Goal: Task Accomplishment & Management: Use online tool/utility

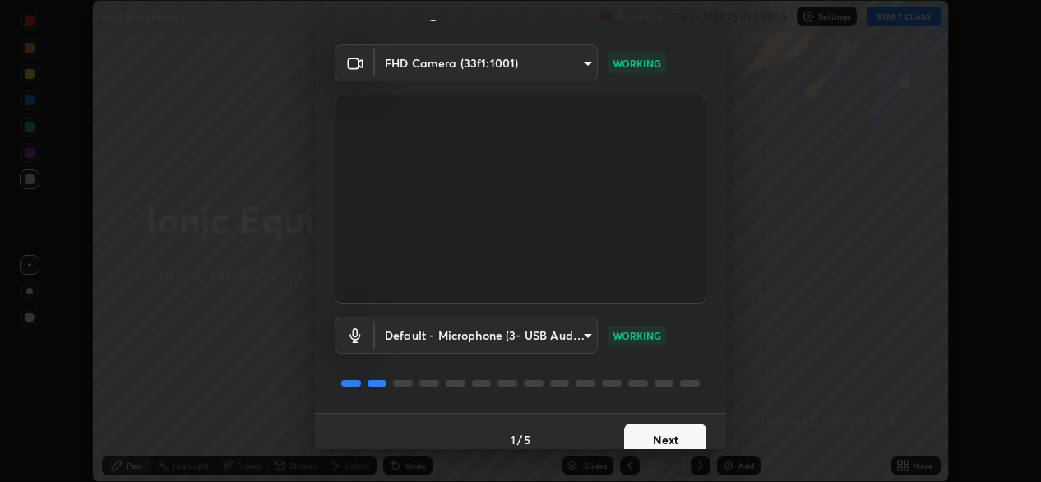
scroll to position [58, 0]
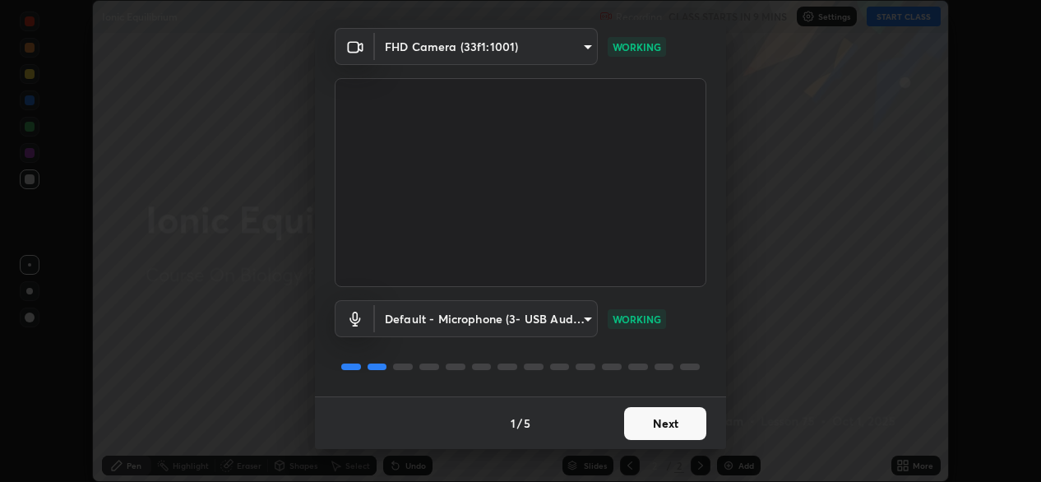
click at [655, 431] on button "Next" at bounding box center [665, 423] width 82 height 33
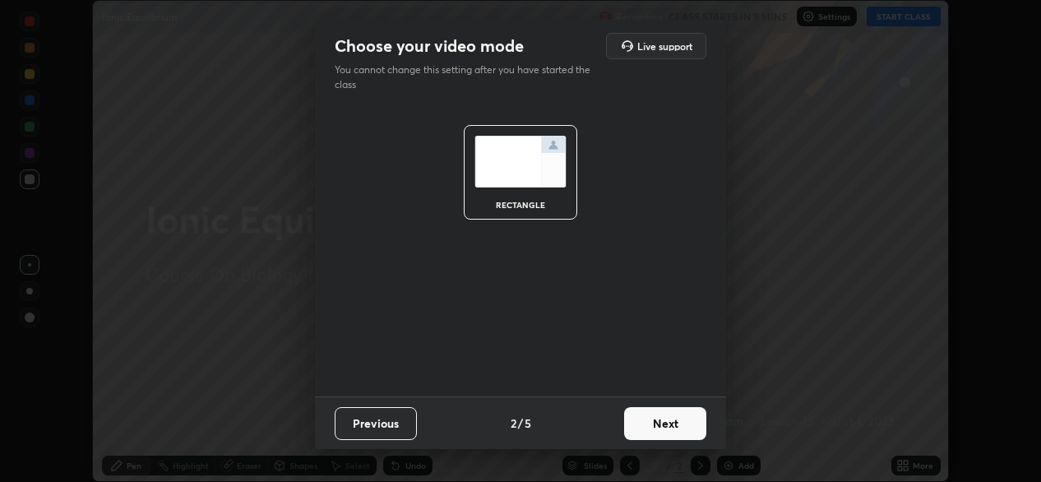
click at [652, 428] on button "Next" at bounding box center [665, 423] width 82 height 33
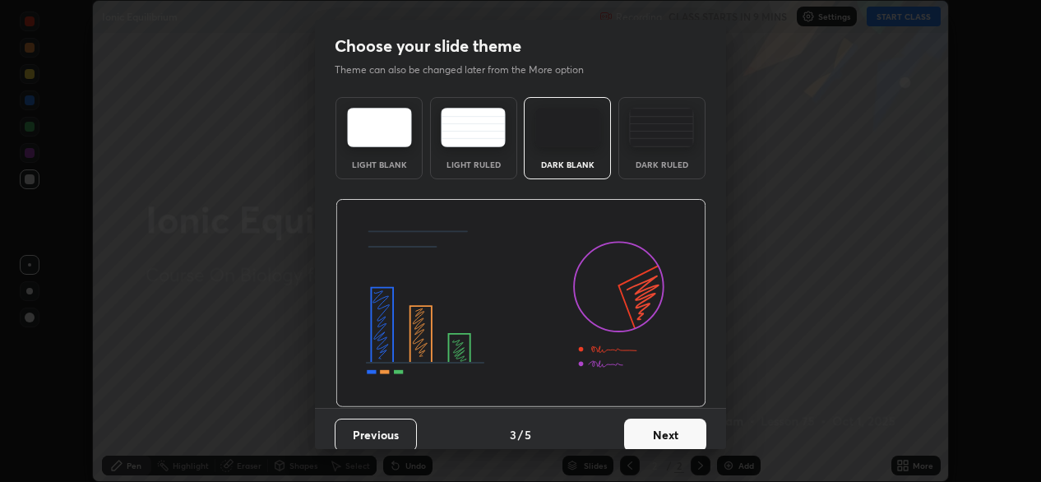
click at [655, 436] on button "Next" at bounding box center [665, 434] width 82 height 33
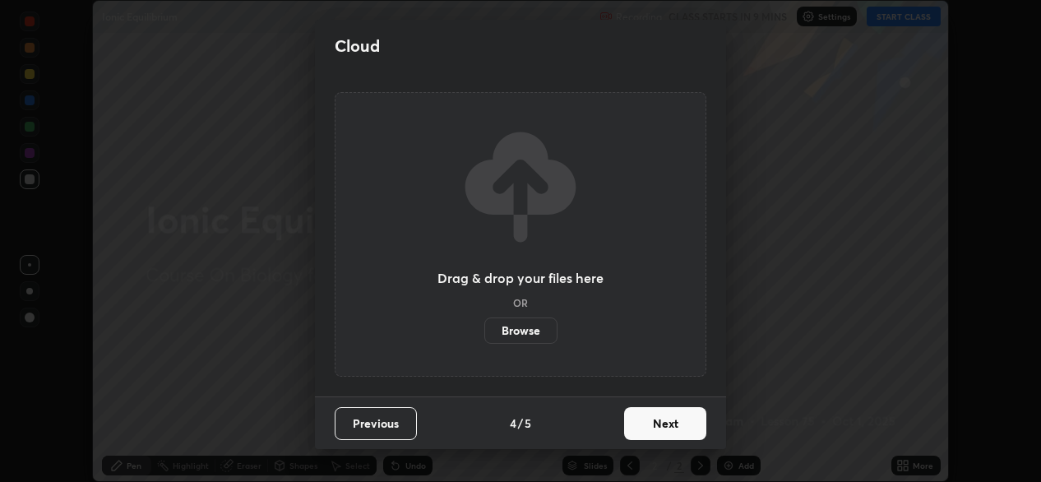
click at [656, 431] on button "Next" at bounding box center [665, 423] width 82 height 33
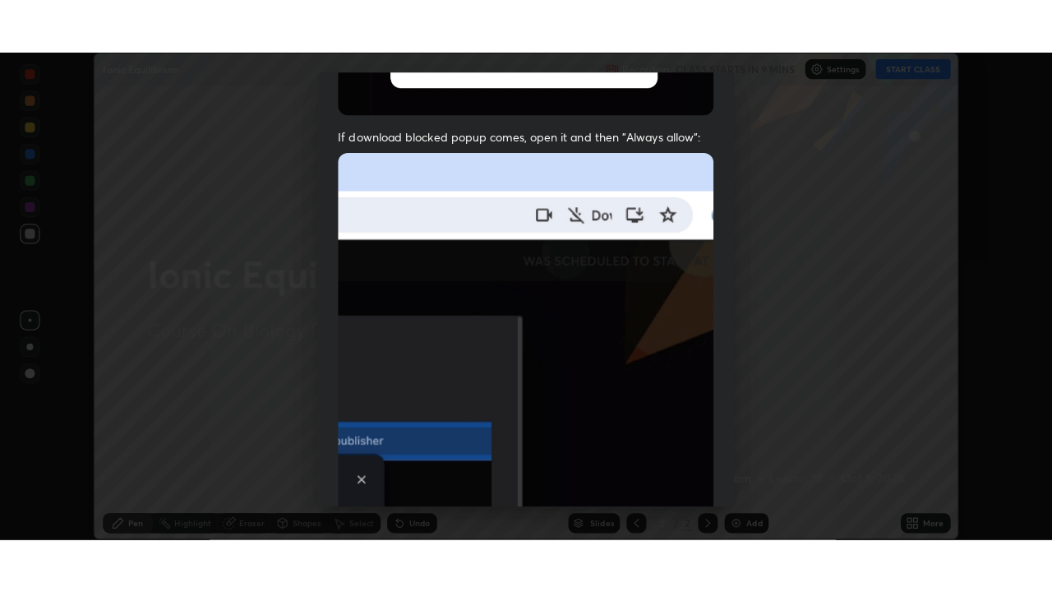
scroll to position [393, 0]
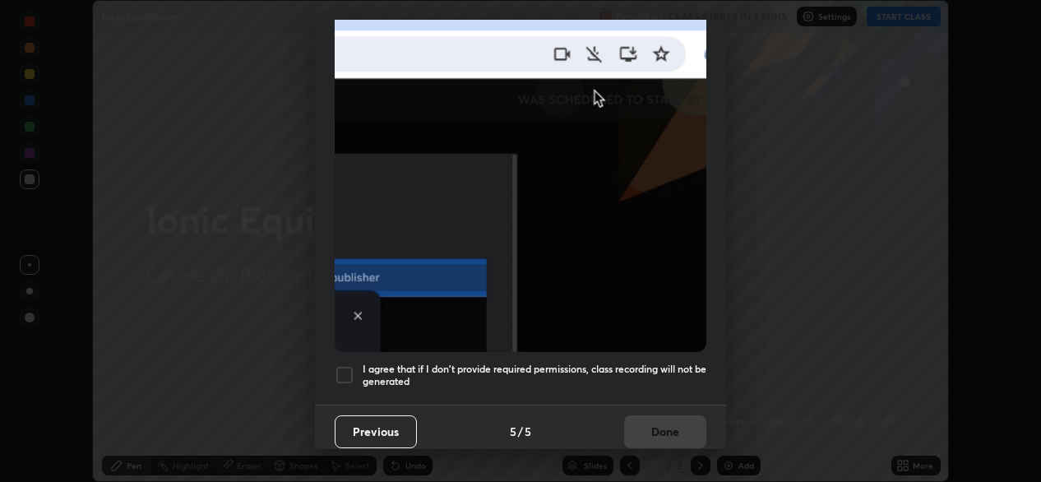
click at [346, 368] on div at bounding box center [345, 375] width 20 height 20
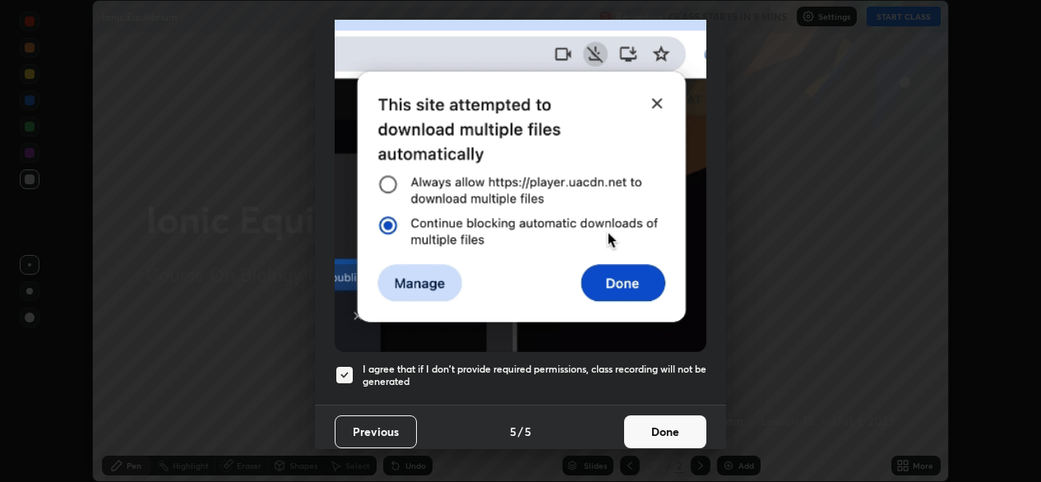
click at [643, 422] on button "Done" at bounding box center [665, 431] width 82 height 33
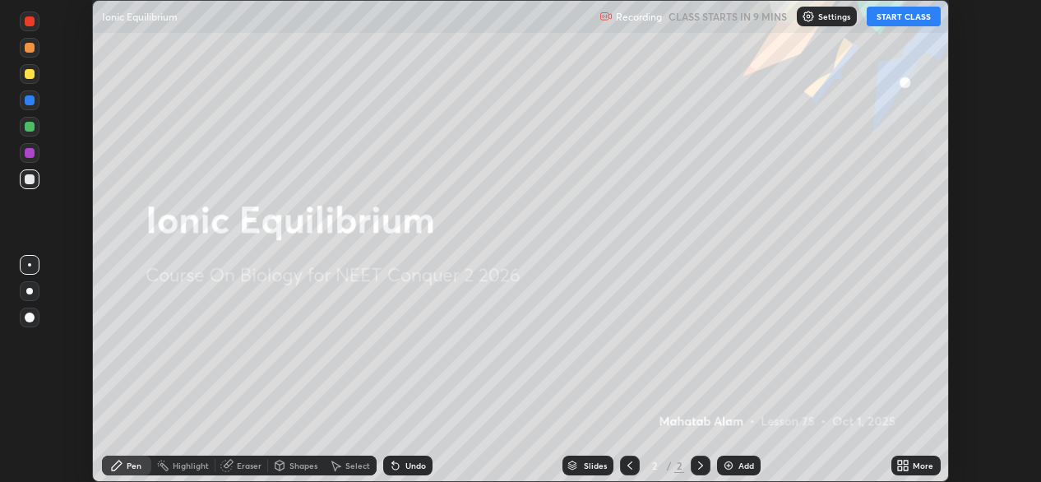
click at [916, 459] on div "More" at bounding box center [915, 465] width 49 height 20
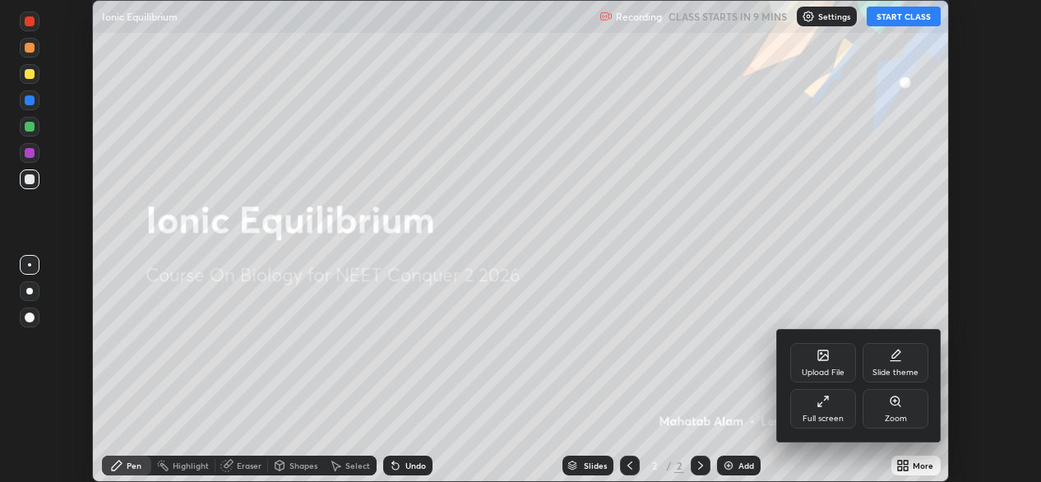
click at [829, 404] on icon at bounding box center [822, 401] width 13 height 13
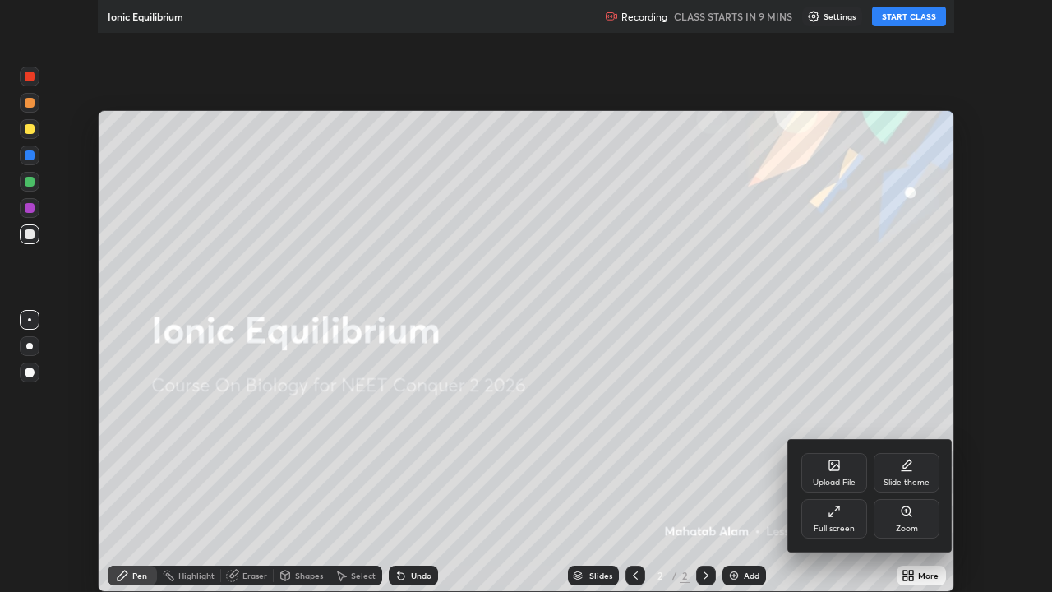
scroll to position [592, 1052]
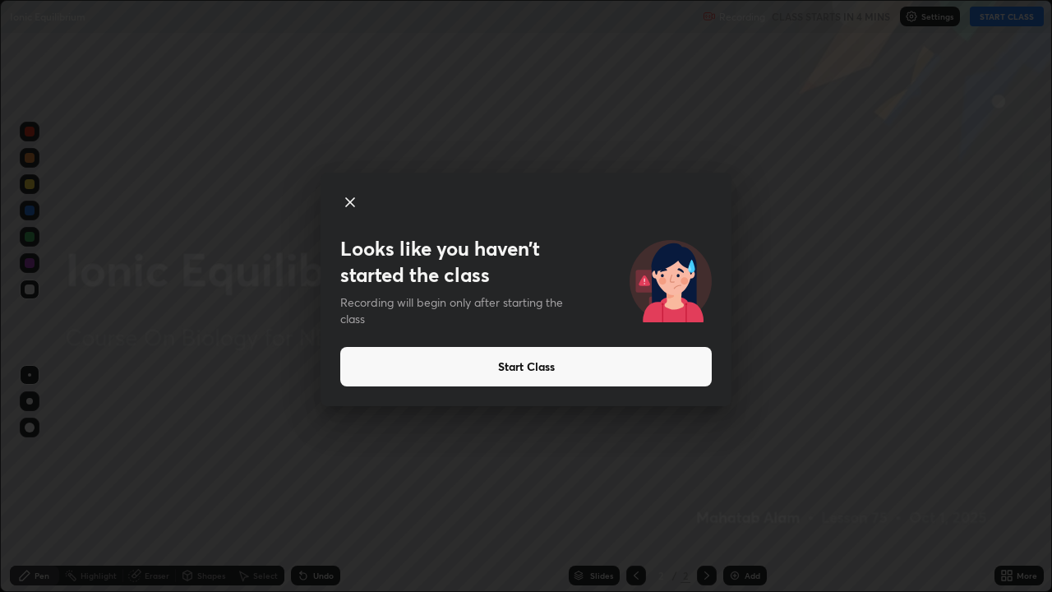
click at [669, 369] on button "Start Class" at bounding box center [526, 366] width 372 height 39
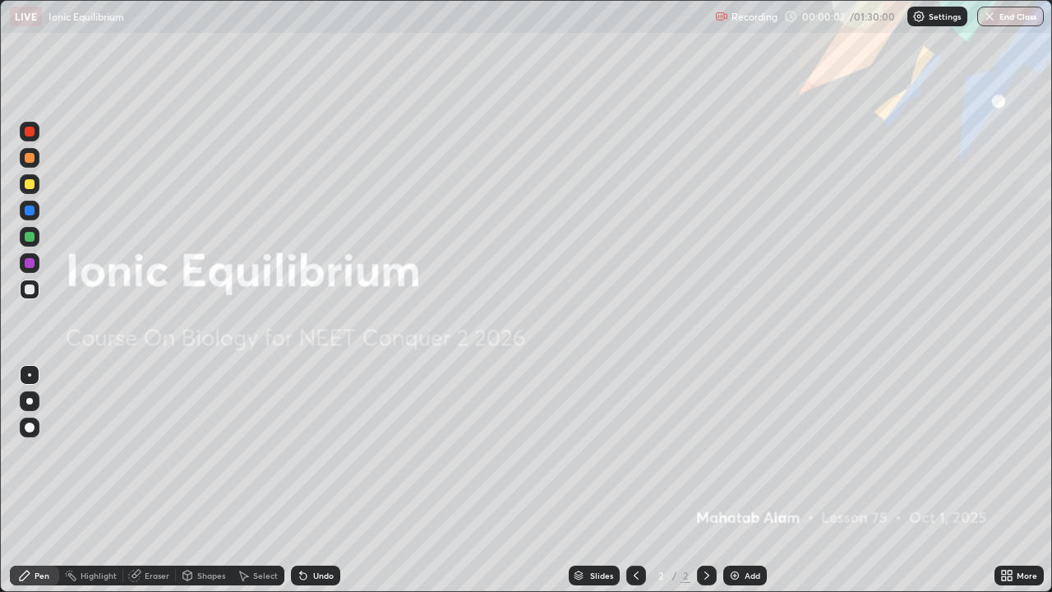
click at [741, 481] on div "Add" at bounding box center [745, 576] width 44 height 20
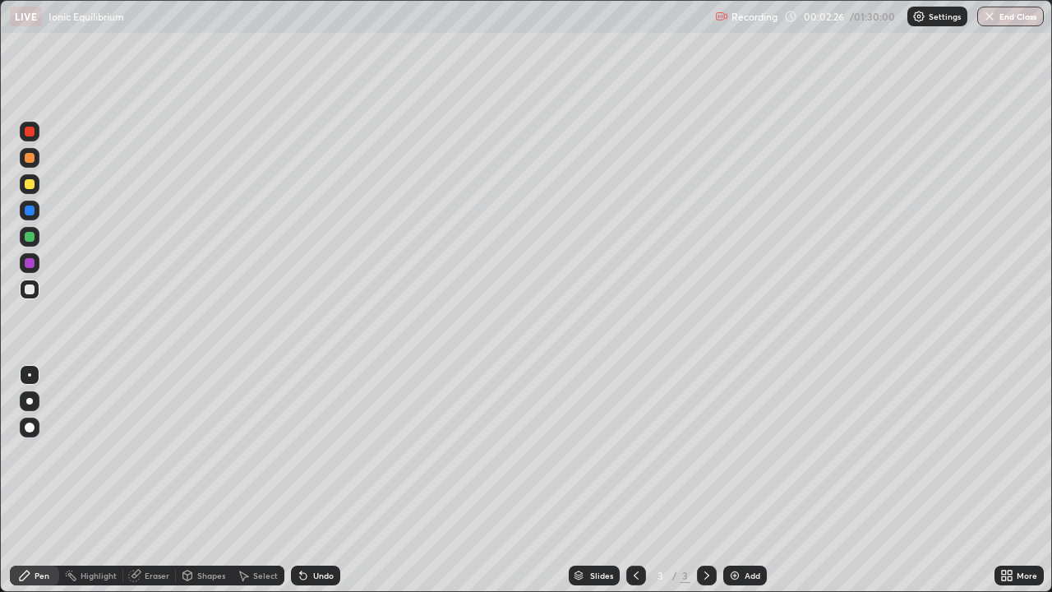
click at [150, 481] on div "Eraser" at bounding box center [157, 575] width 25 height 8
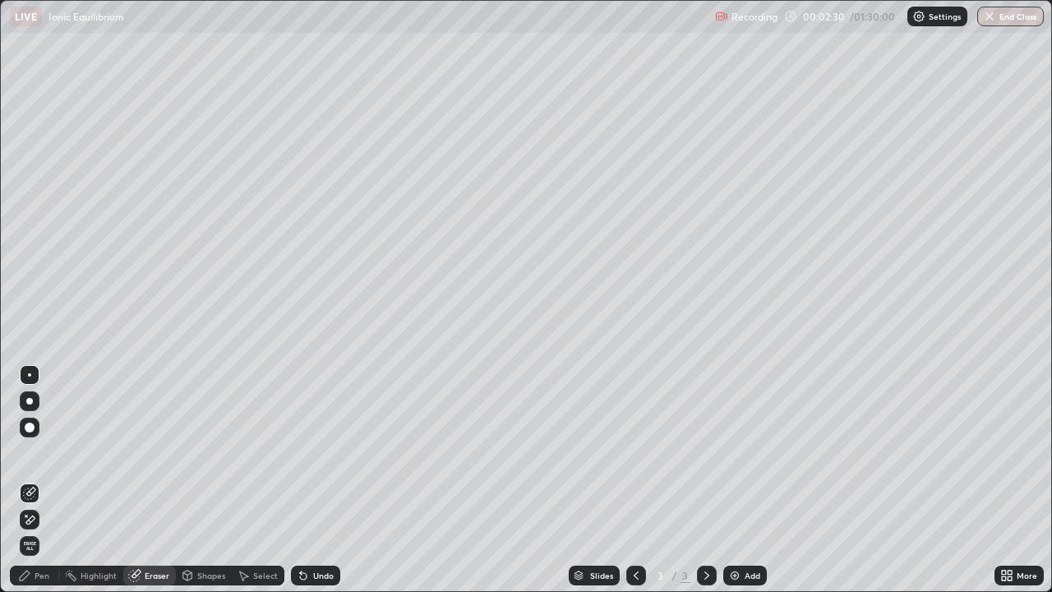
click at [39, 481] on div "Pen" at bounding box center [42, 575] width 15 height 8
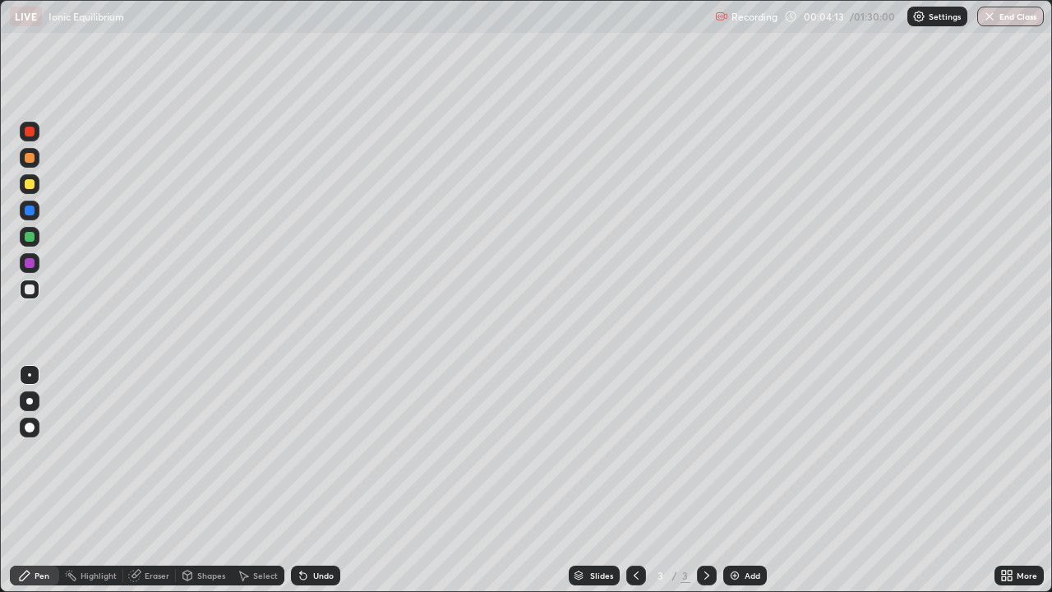
click at [736, 481] on img at bounding box center [734, 575] width 13 height 13
click at [155, 481] on div "Eraser" at bounding box center [157, 575] width 25 height 8
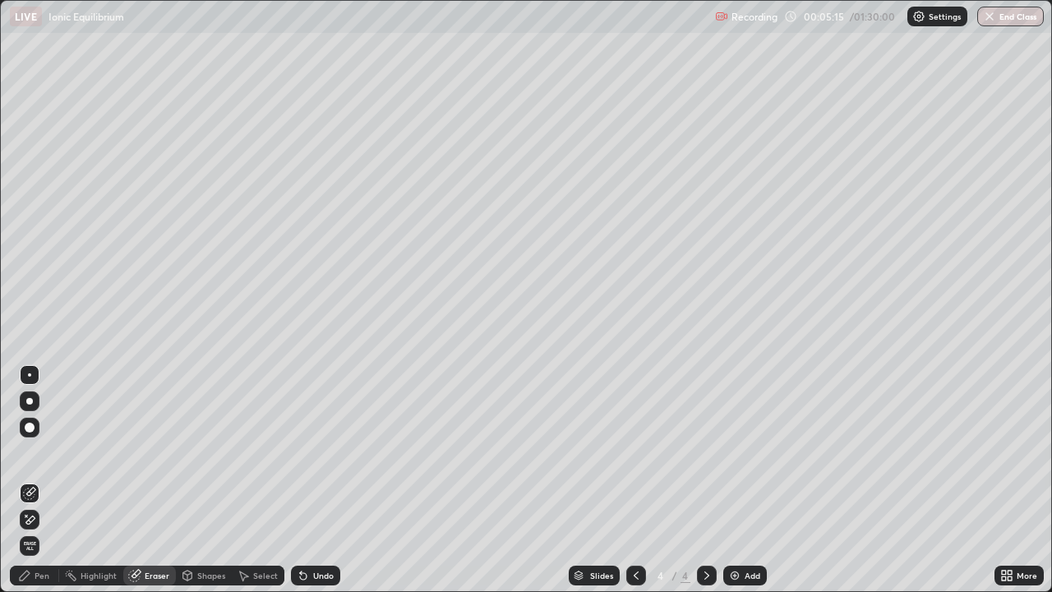
click at [44, 481] on div "Pen" at bounding box center [42, 575] width 15 height 8
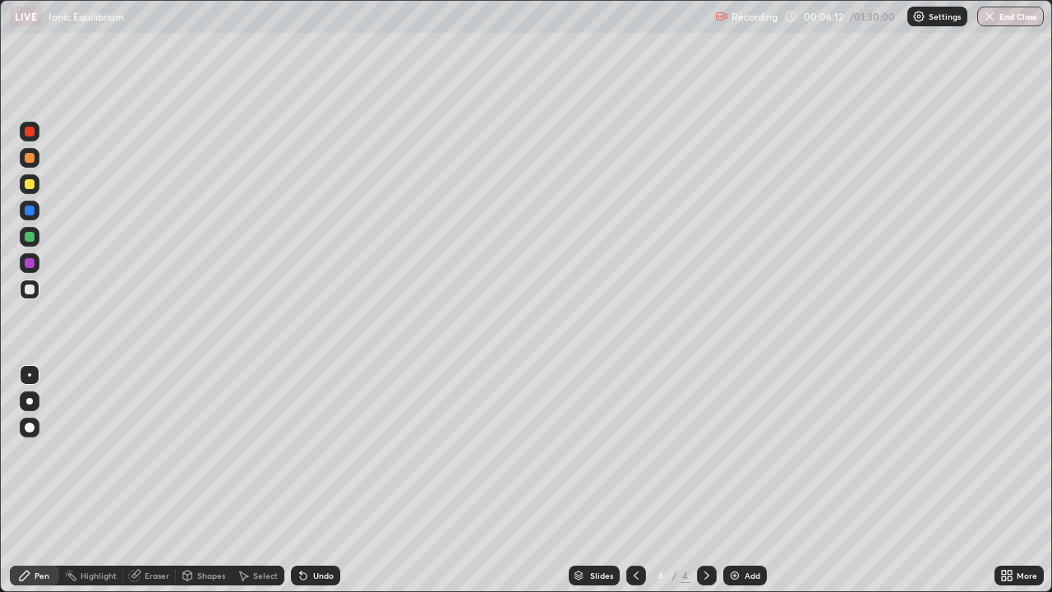
click at [25, 235] on div at bounding box center [30, 237] width 10 height 10
click at [733, 481] on img at bounding box center [734, 575] width 13 height 13
click at [146, 481] on div "Eraser" at bounding box center [157, 575] width 25 height 8
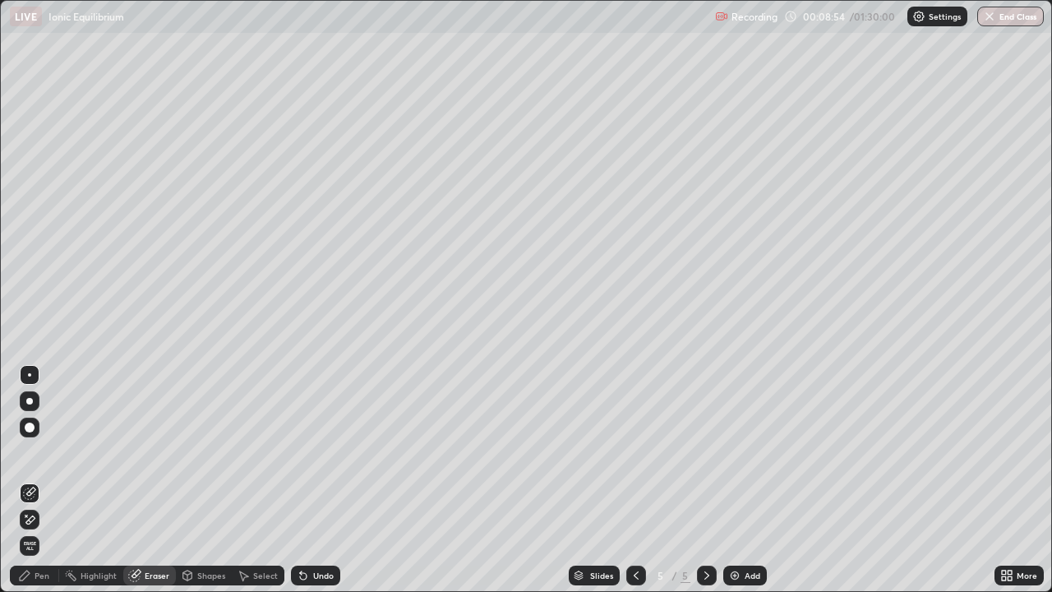
click at [44, 481] on div "Pen" at bounding box center [42, 575] width 15 height 8
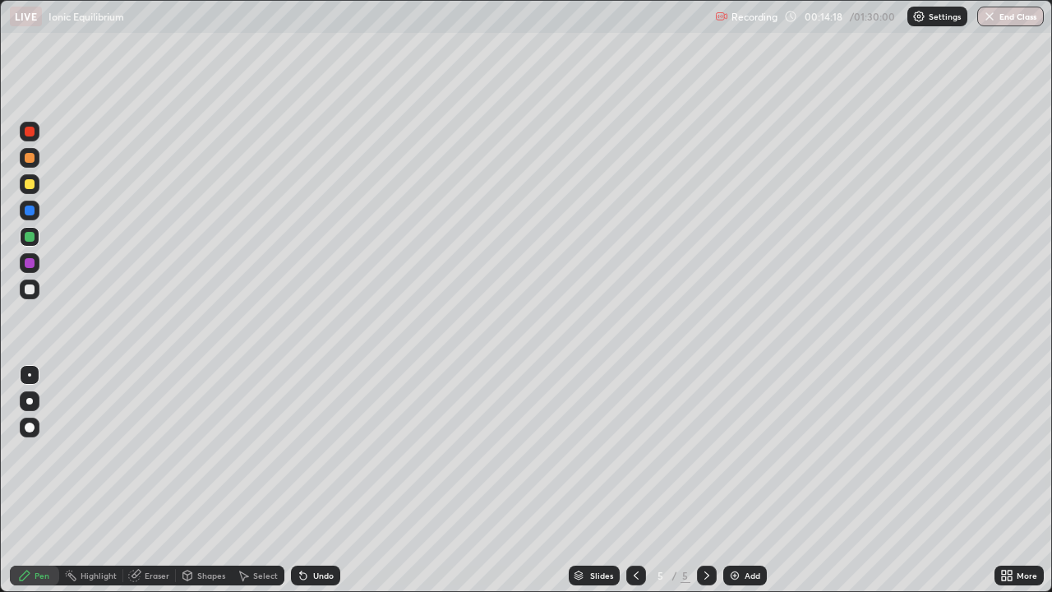
click at [731, 481] on img at bounding box center [734, 575] width 13 height 13
click at [145, 481] on div "Eraser" at bounding box center [157, 575] width 25 height 8
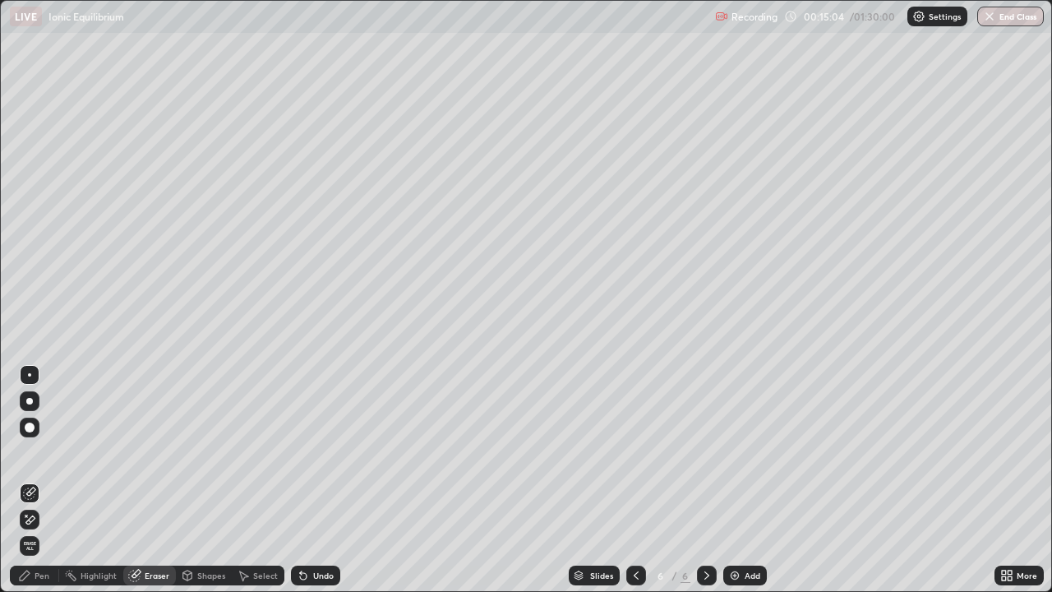
click at [41, 481] on div "Pen" at bounding box center [42, 575] width 15 height 8
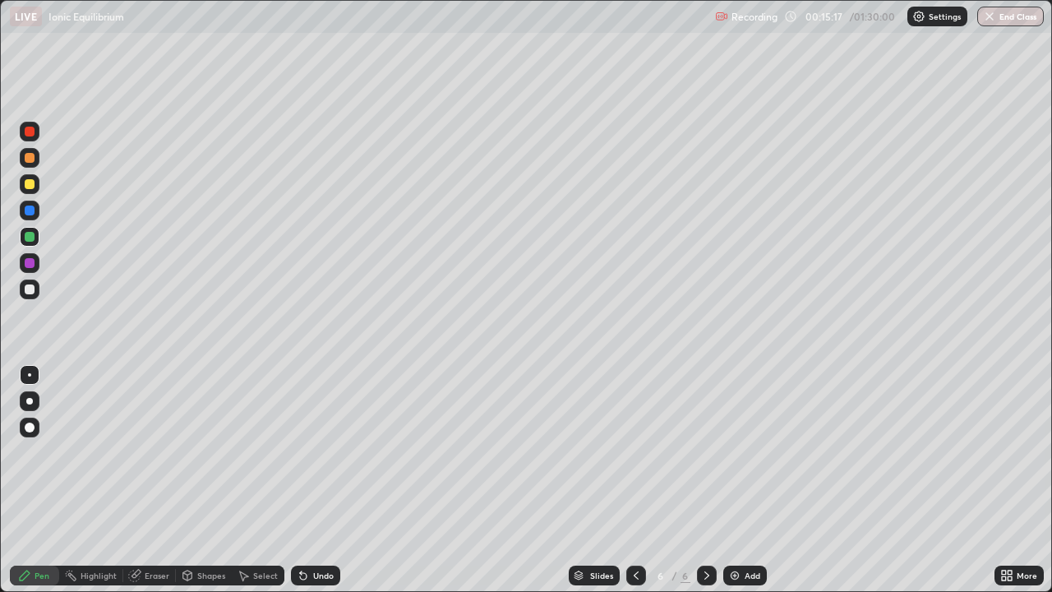
click at [138, 481] on icon at bounding box center [136, 574] width 9 height 8
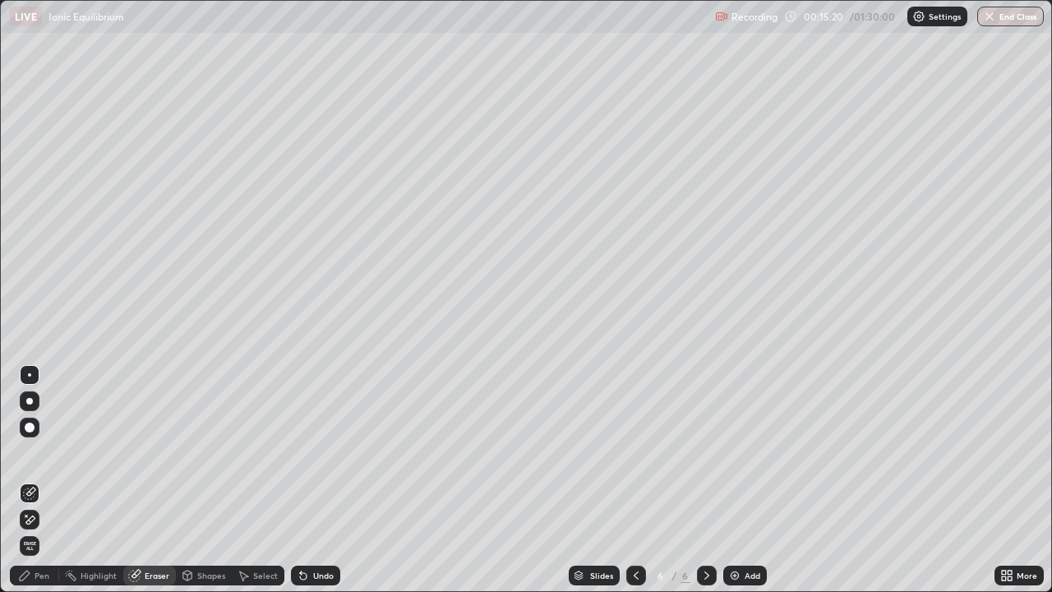
click at [46, 481] on div "Pen" at bounding box center [42, 575] width 15 height 8
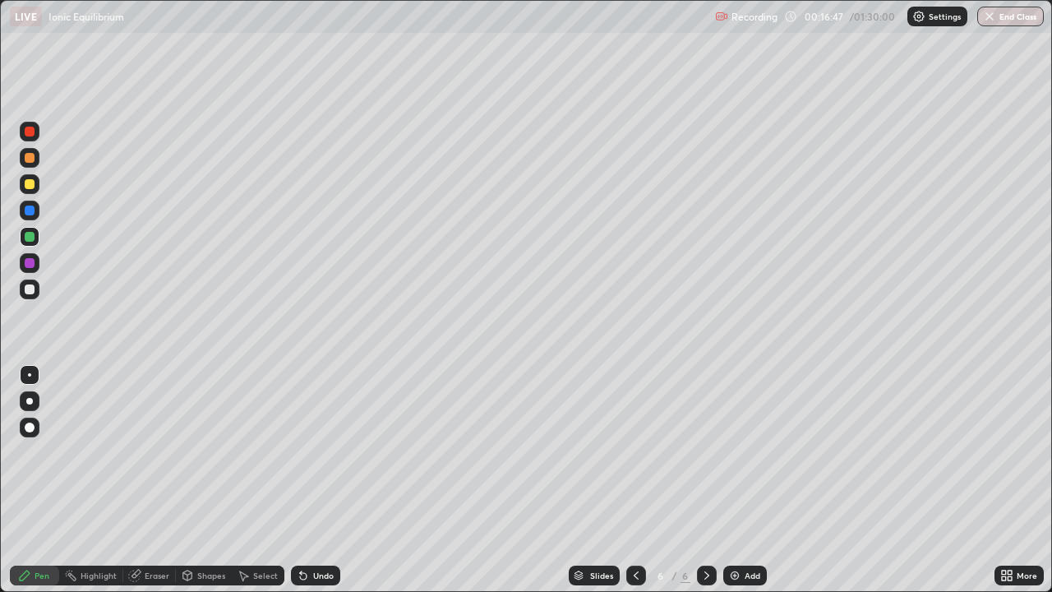
click at [633, 481] on icon at bounding box center [636, 575] width 13 height 13
click at [732, 481] on img at bounding box center [734, 575] width 13 height 13
click at [632, 481] on div at bounding box center [636, 576] width 20 height 20
click at [705, 481] on icon at bounding box center [706, 575] width 13 height 13
click at [704, 481] on icon at bounding box center [706, 575] width 13 height 13
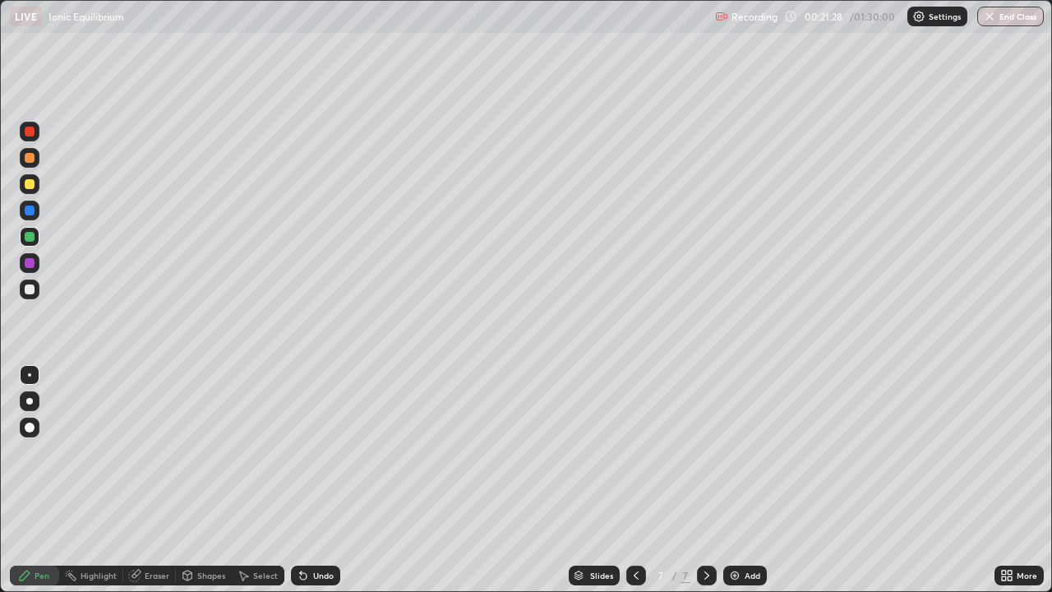
click at [732, 481] on img at bounding box center [734, 575] width 13 height 13
click at [151, 481] on div "Eraser" at bounding box center [157, 575] width 25 height 8
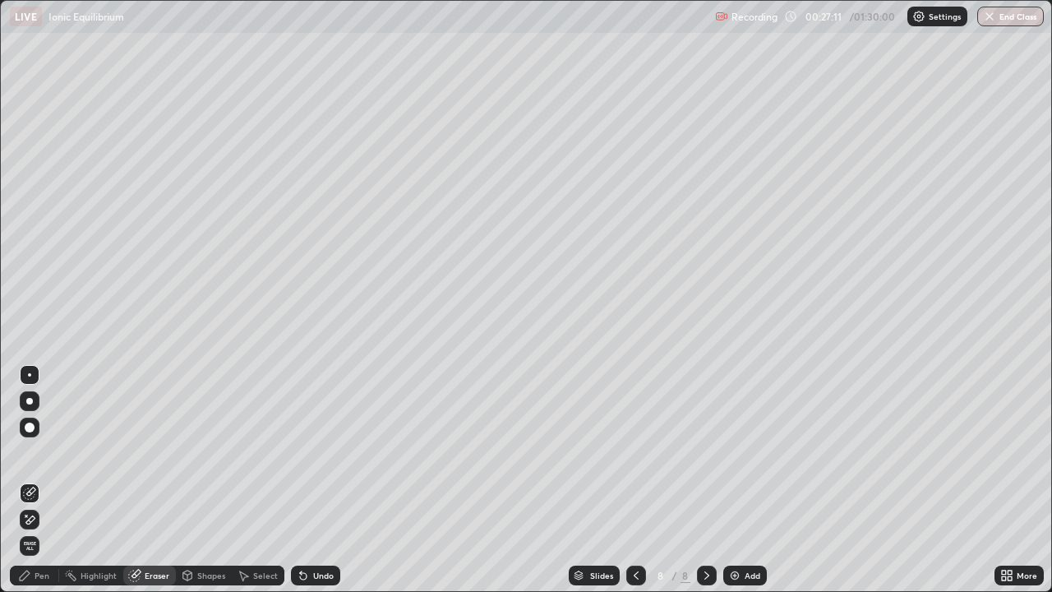
click at [728, 481] on img at bounding box center [734, 575] width 13 height 13
click at [42, 481] on div "Pen" at bounding box center [42, 575] width 15 height 8
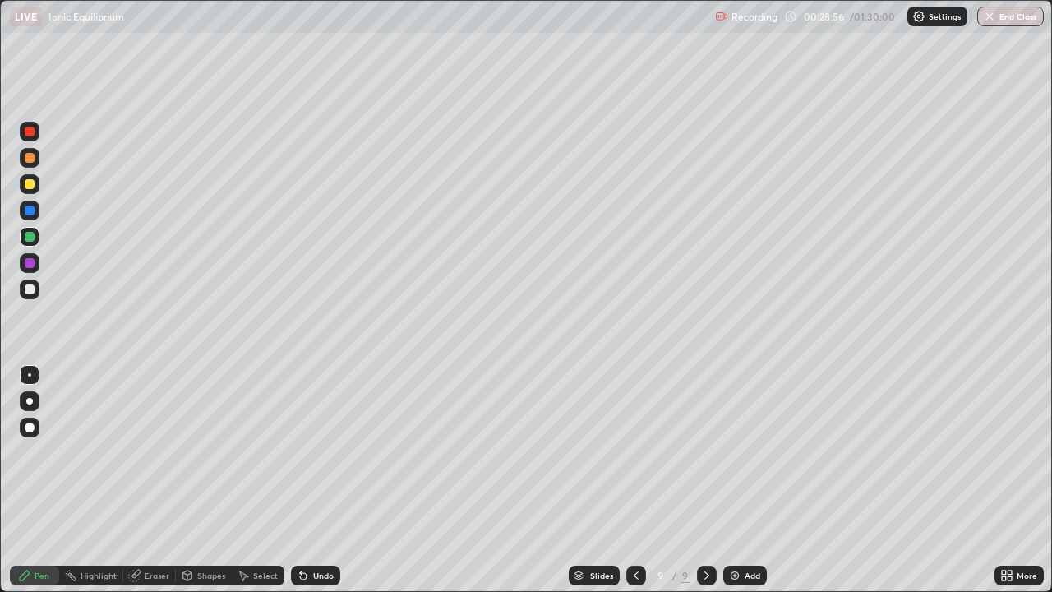
click at [733, 481] on img at bounding box center [734, 575] width 13 height 13
click at [632, 481] on icon at bounding box center [635, 575] width 13 height 13
click at [732, 481] on img at bounding box center [734, 575] width 13 height 13
click at [150, 481] on div "Eraser" at bounding box center [157, 575] width 25 height 8
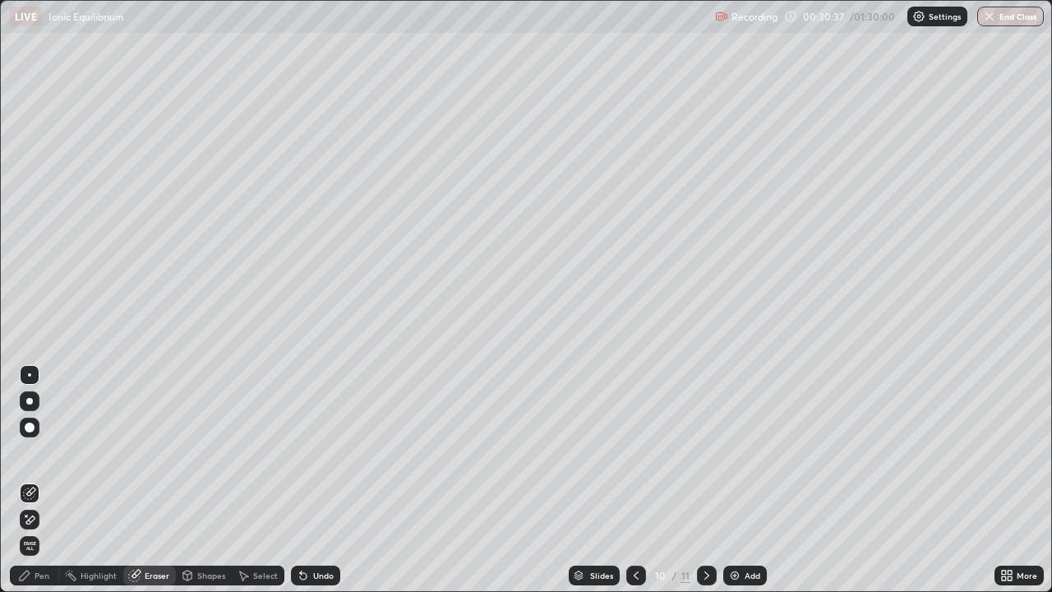
click at [43, 481] on div "Pen" at bounding box center [42, 575] width 15 height 8
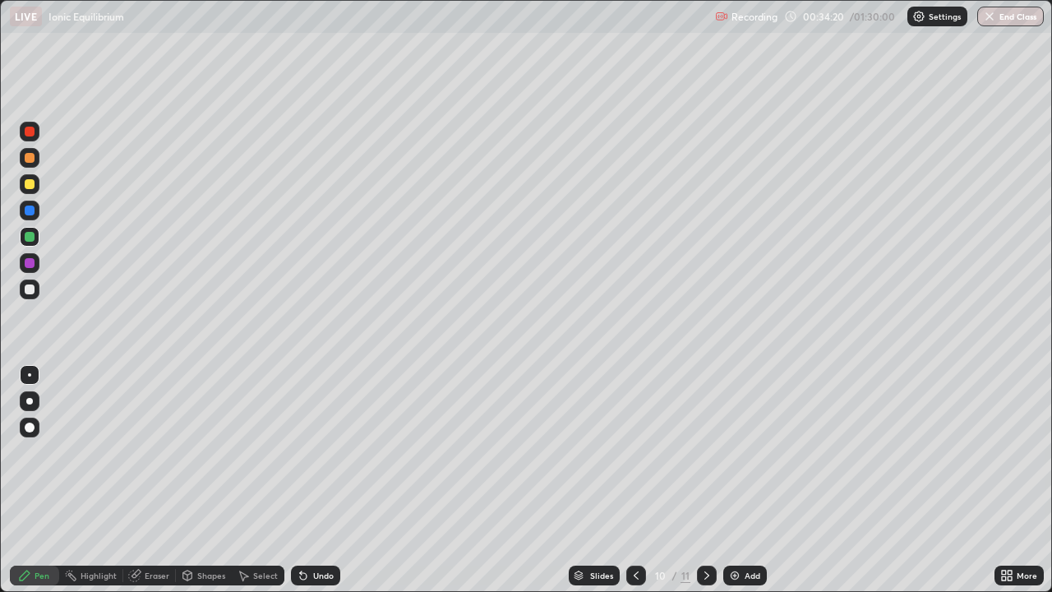
click at [735, 481] on img at bounding box center [734, 575] width 13 height 13
click at [146, 481] on div "Eraser" at bounding box center [157, 575] width 25 height 8
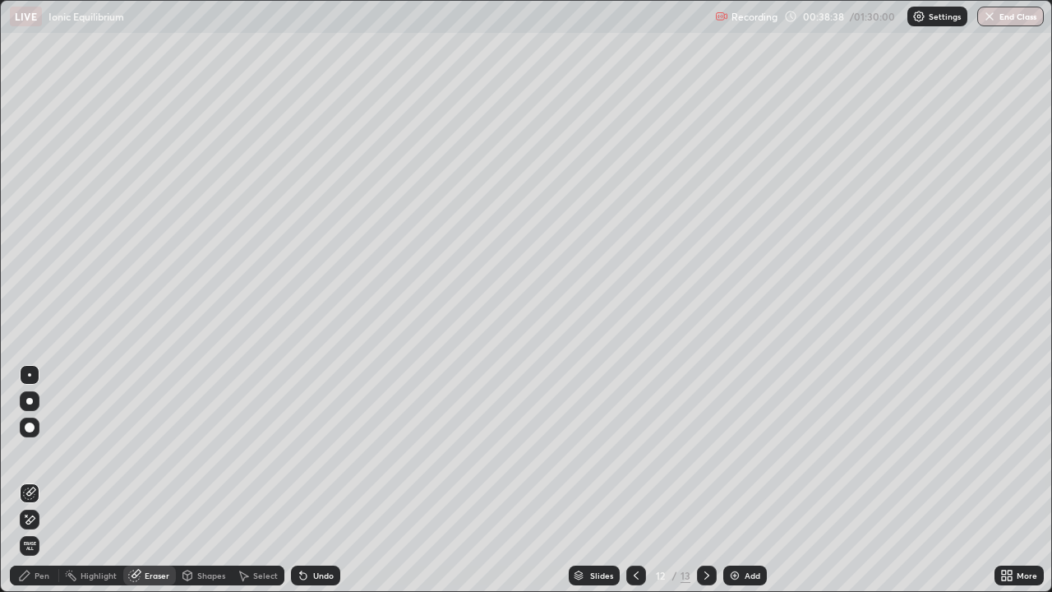
click at [148, 481] on div "Eraser" at bounding box center [157, 575] width 25 height 8
click at [45, 481] on div "Pen" at bounding box center [42, 575] width 15 height 8
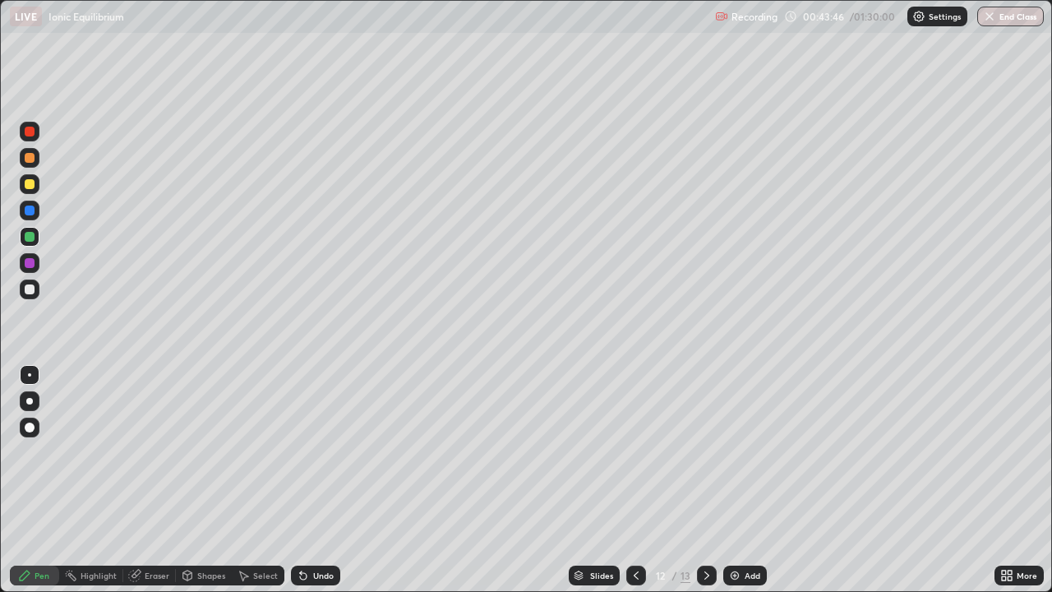
click at [733, 481] on img at bounding box center [734, 575] width 13 height 13
click at [736, 481] on img at bounding box center [734, 575] width 13 height 13
click at [155, 481] on div "Eraser" at bounding box center [157, 575] width 25 height 8
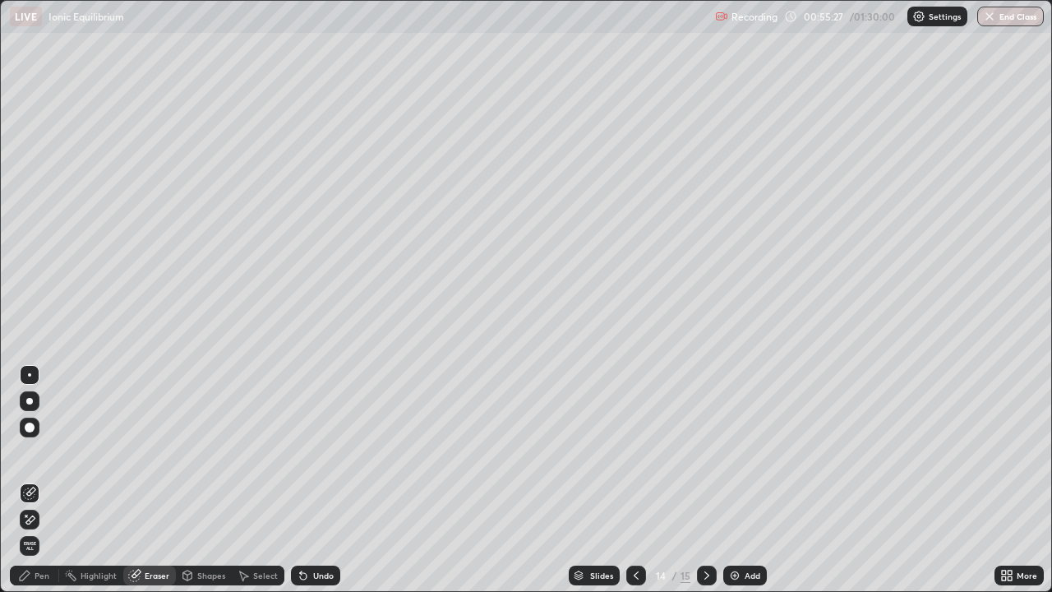
click at [732, 481] on img at bounding box center [734, 575] width 13 height 13
click at [36, 481] on div "Pen" at bounding box center [42, 575] width 15 height 8
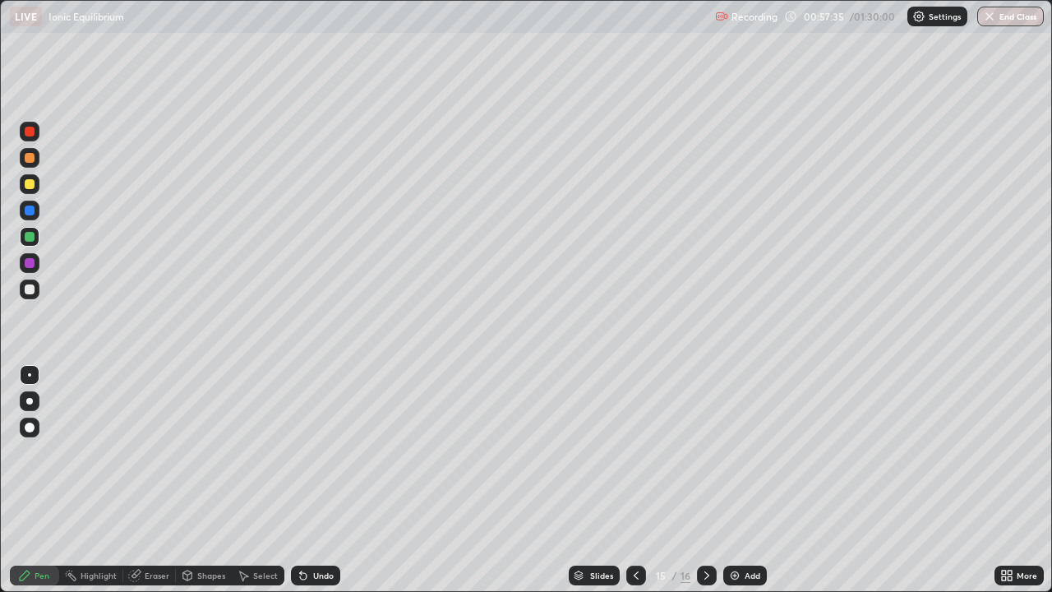
click at [141, 481] on div "Eraser" at bounding box center [149, 576] width 53 height 20
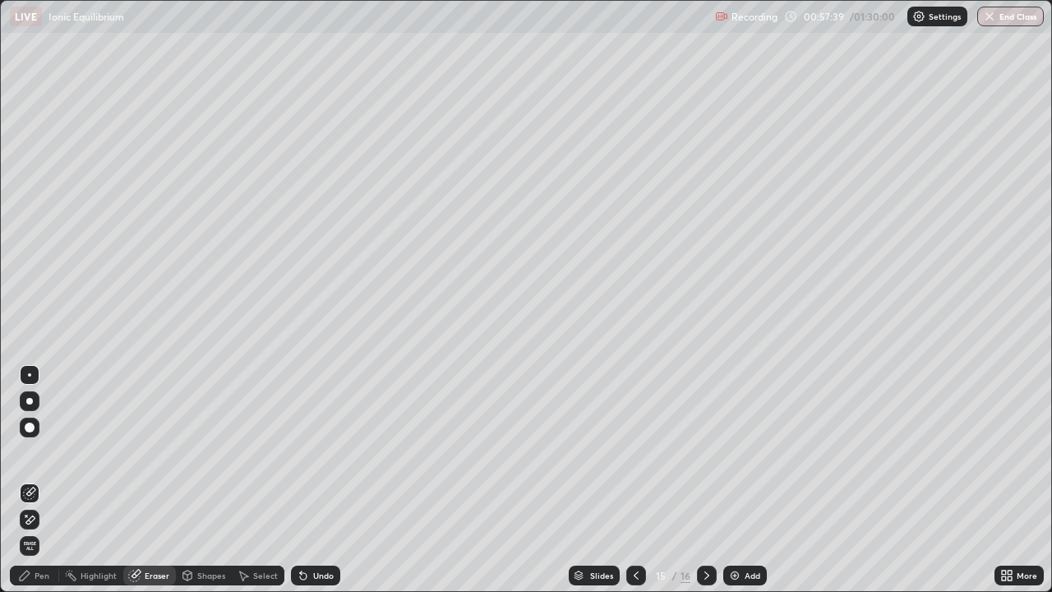
click at [41, 481] on div "Pen" at bounding box center [42, 575] width 15 height 8
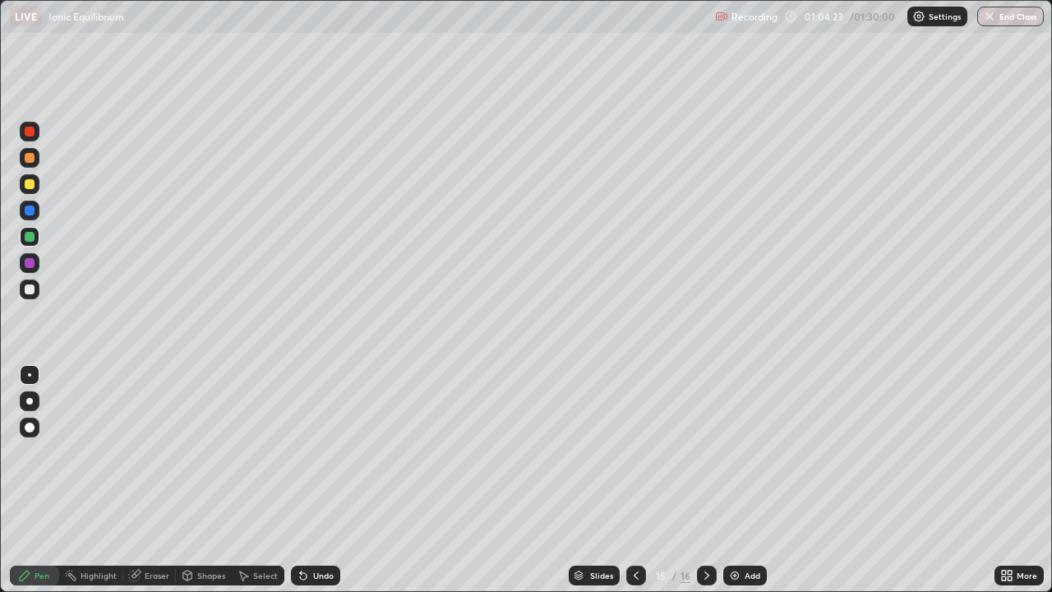
click at [733, 481] on img at bounding box center [734, 575] width 13 height 13
click at [732, 481] on img at bounding box center [734, 575] width 13 height 13
click at [147, 481] on div "Eraser" at bounding box center [157, 575] width 25 height 8
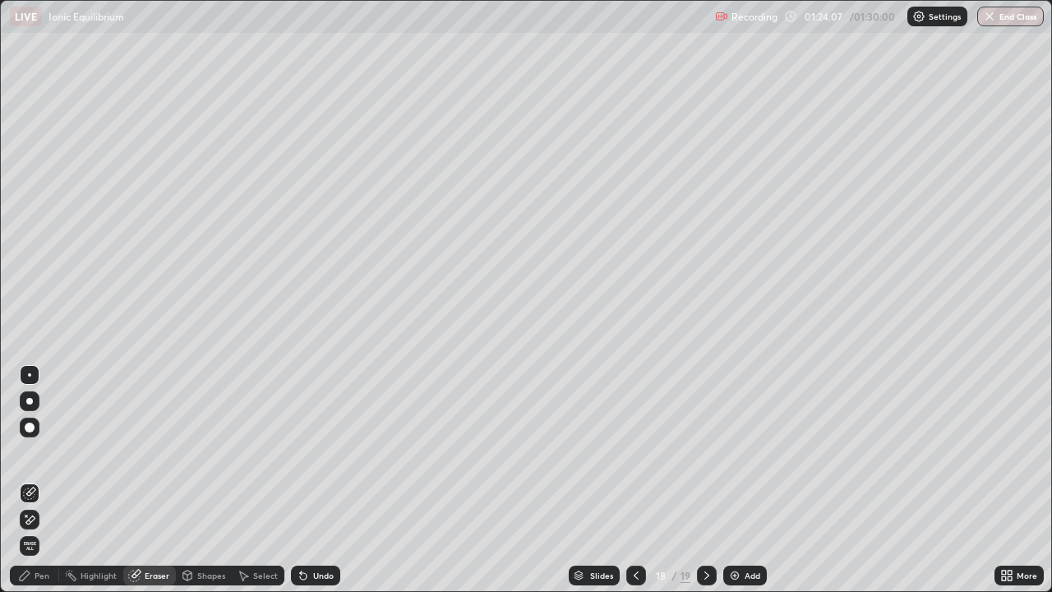
click at [39, 481] on div "Pen" at bounding box center [42, 575] width 15 height 8
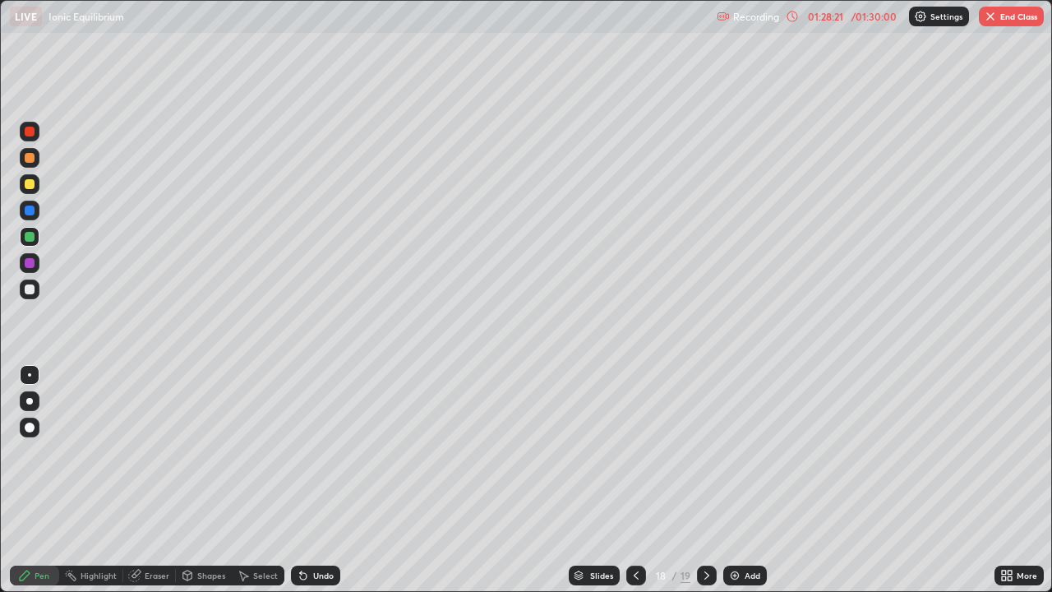
click at [706, 481] on icon at bounding box center [706, 575] width 13 height 13
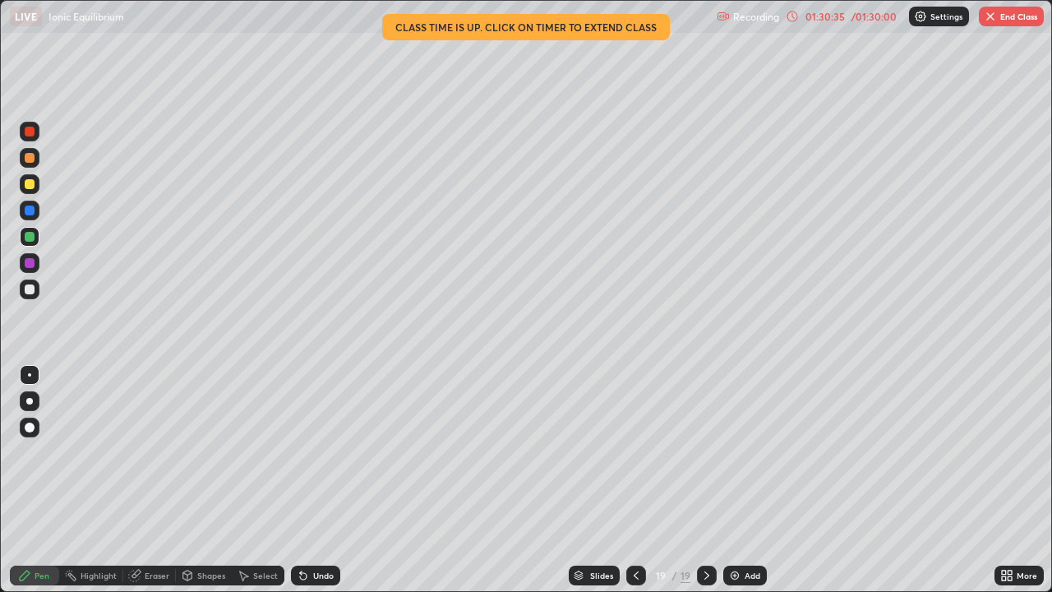
click at [822, 17] on div "01:30:35" at bounding box center [825, 17] width 46 height 10
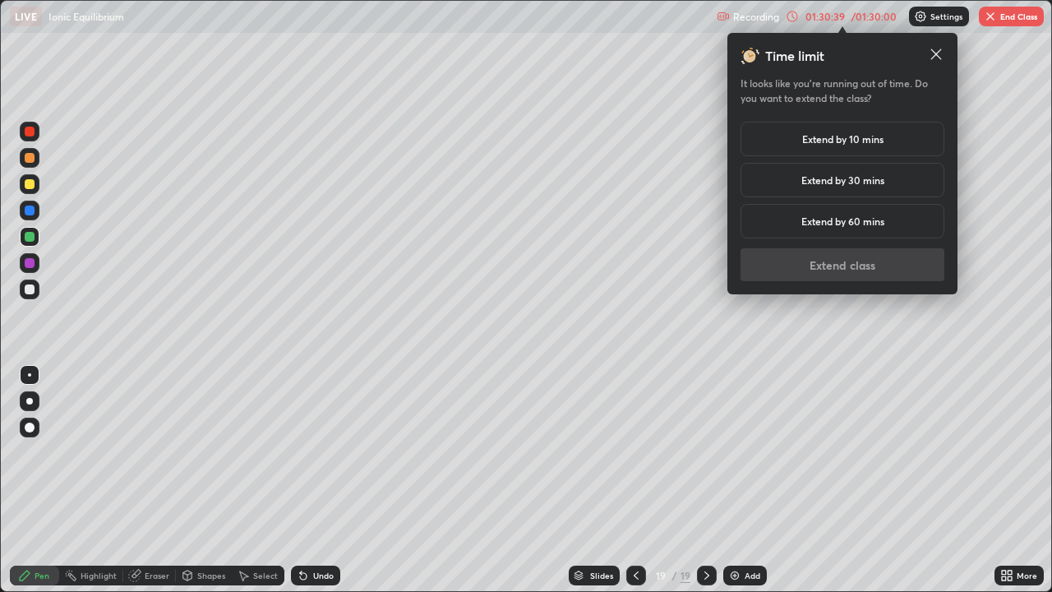
click at [843, 182] on h5 "Extend by 30 mins" at bounding box center [842, 180] width 83 height 15
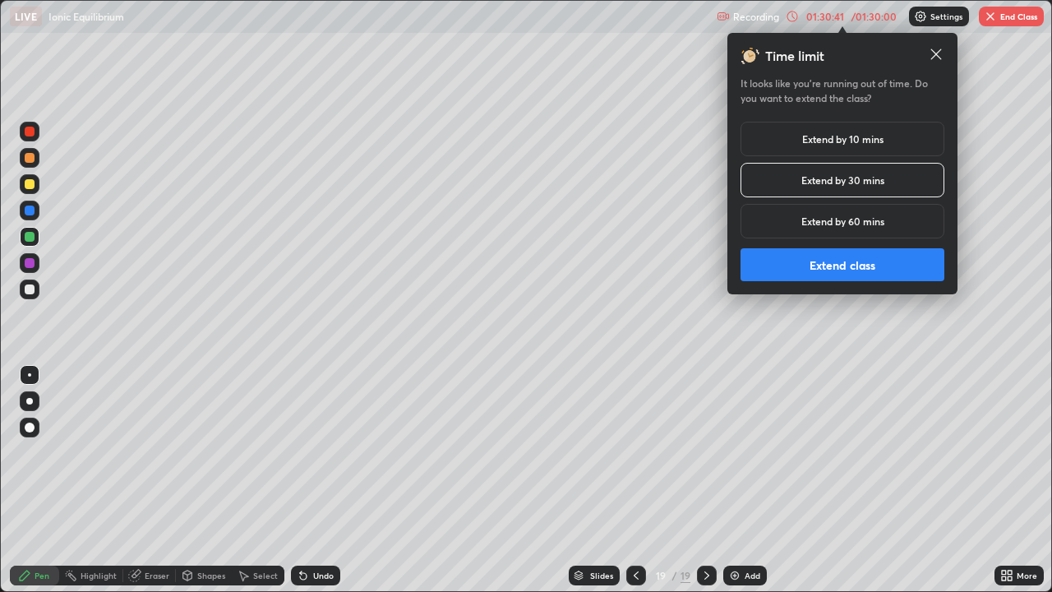
click at [801, 261] on button "Extend class" at bounding box center [843, 264] width 204 height 33
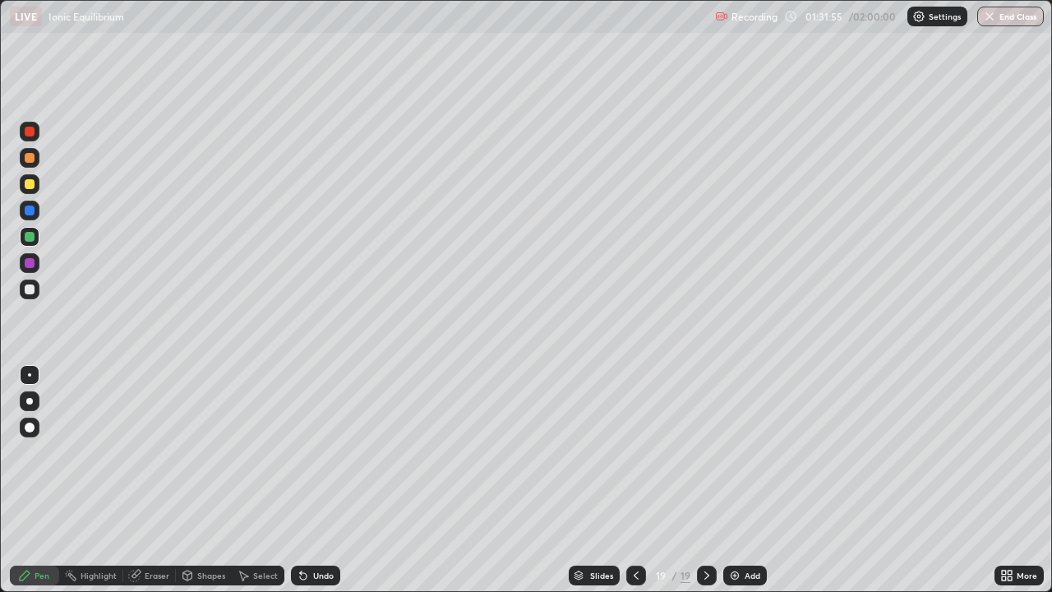
click at [732, 481] on img at bounding box center [734, 575] width 13 height 13
click at [141, 481] on div "Eraser" at bounding box center [149, 576] width 53 height 20
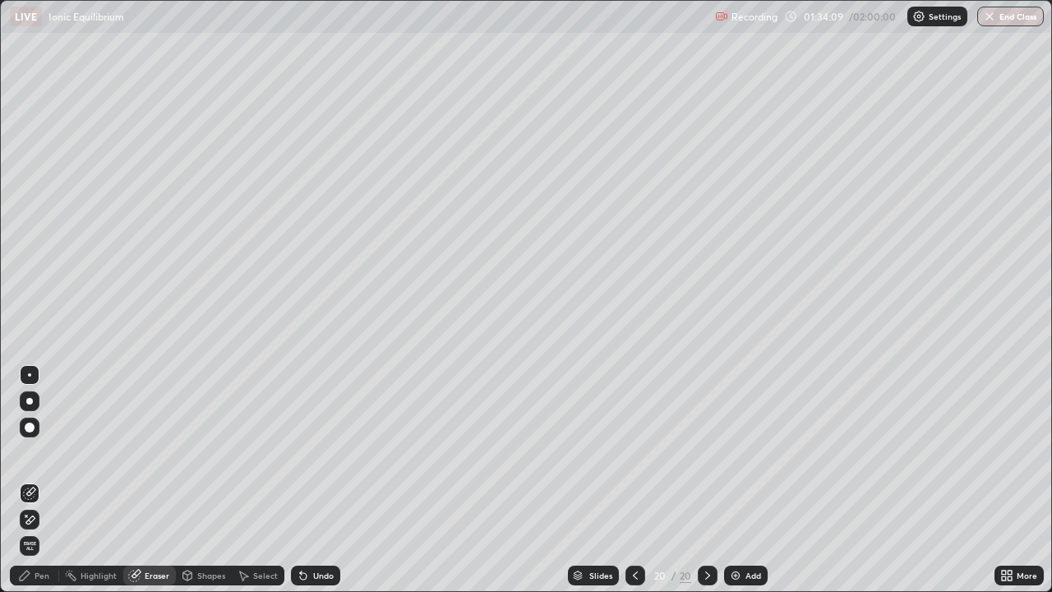
click at [42, 481] on div "Pen" at bounding box center [42, 575] width 15 height 8
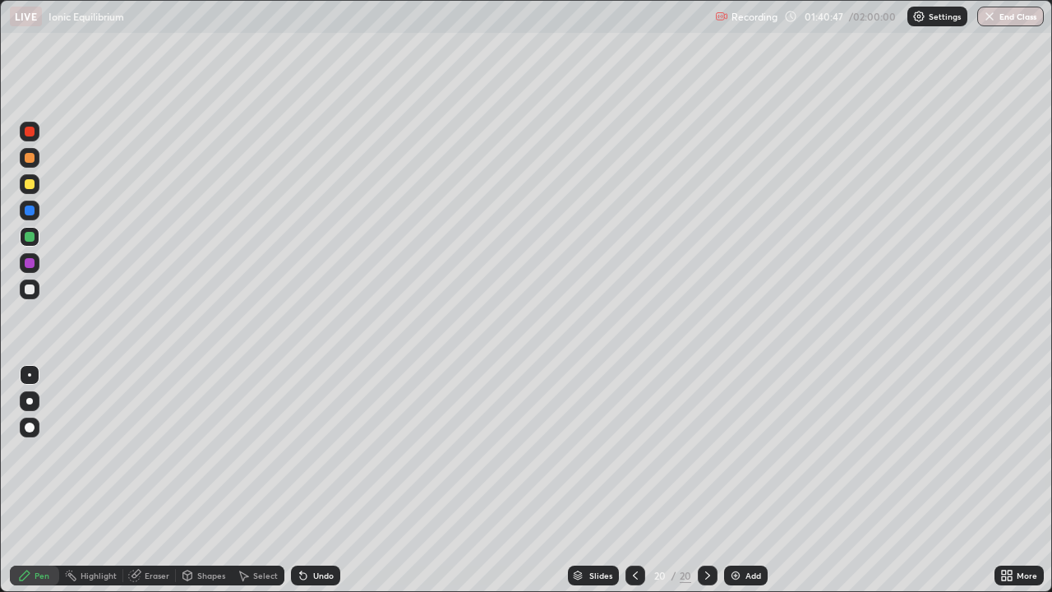
click at [732, 481] on img at bounding box center [735, 575] width 13 height 13
click at [1006, 16] on button "End Class" at bounding box center [1010, 17] width 67 height 20
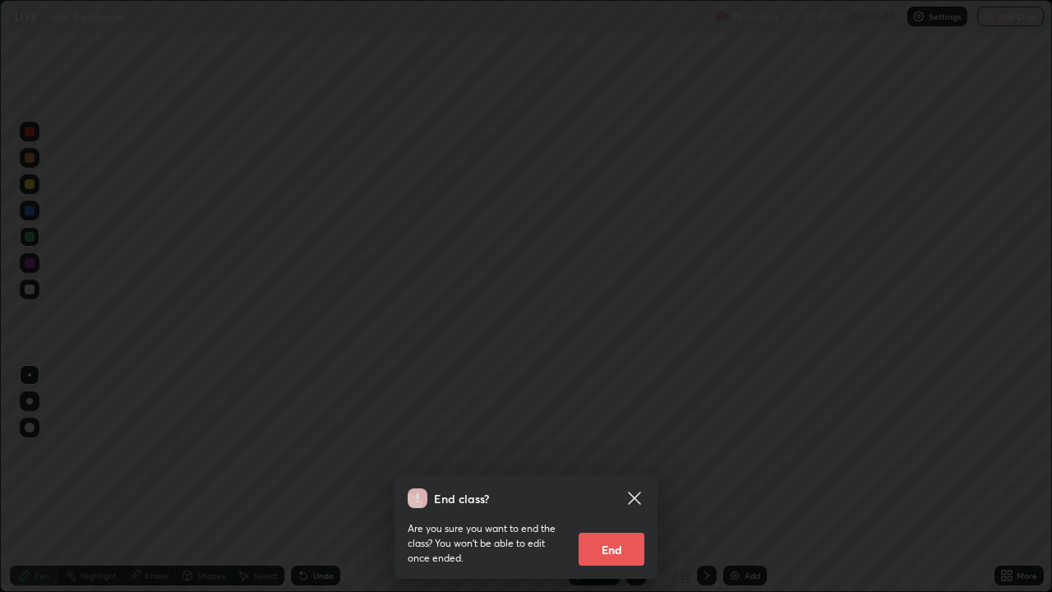
click at [623, 481] on button "End" at bounding box center [612, 549] width 66 height 33
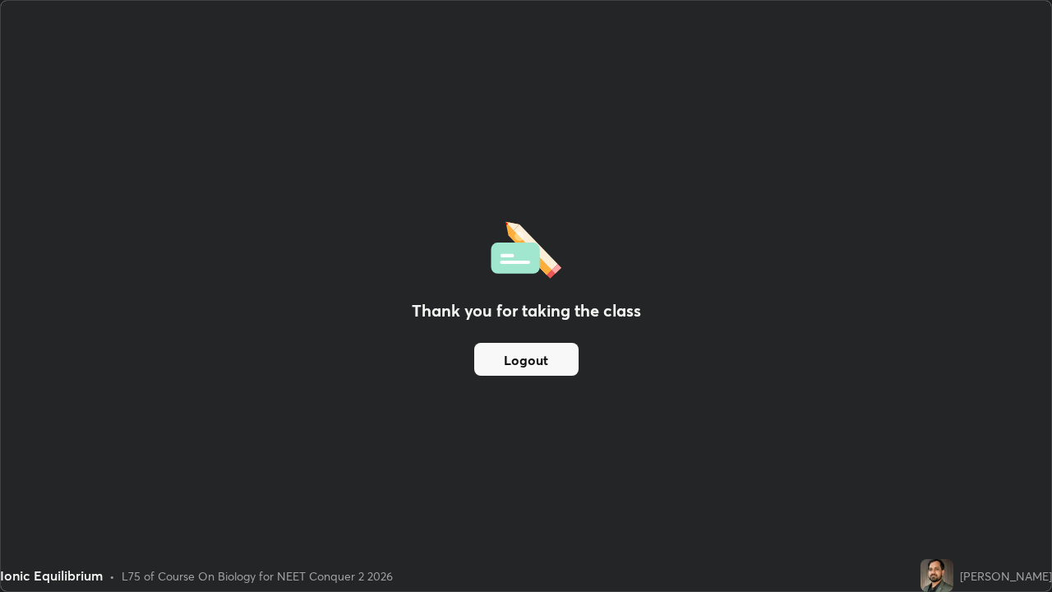
click at [521, 368] on button "Logout" at bounding box center [526, 359] width 104 height 33
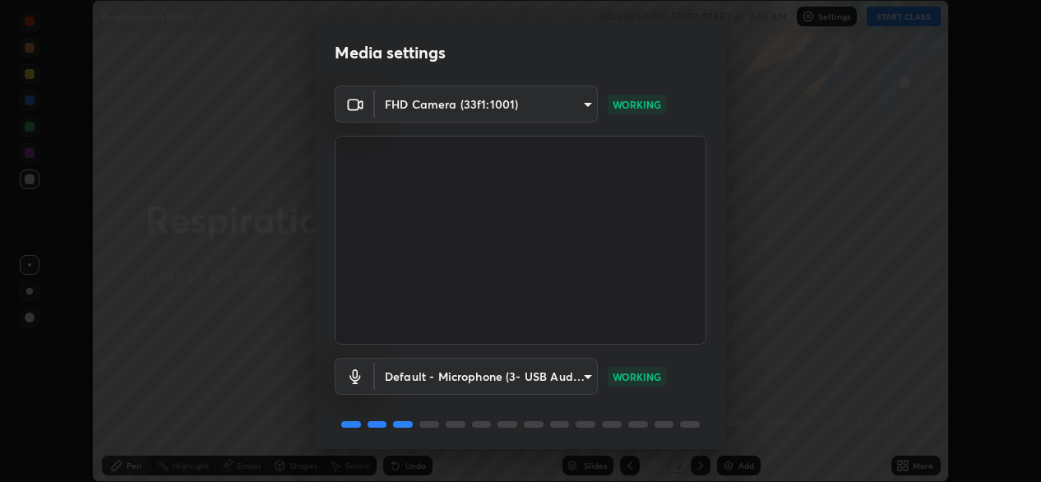
scroll to position [58, 0]
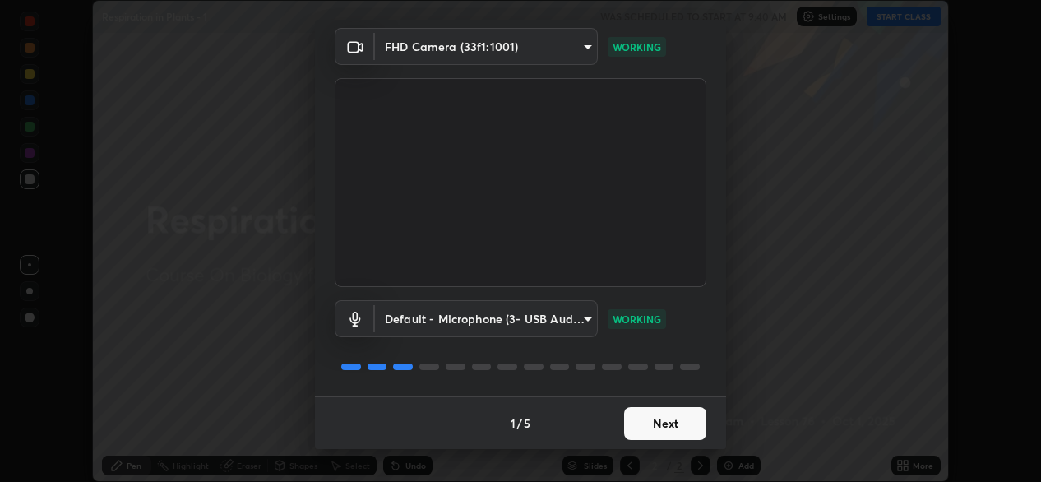
click at [638, 421] on button "Next" at bounding box center [665, 423] width 82 height 33
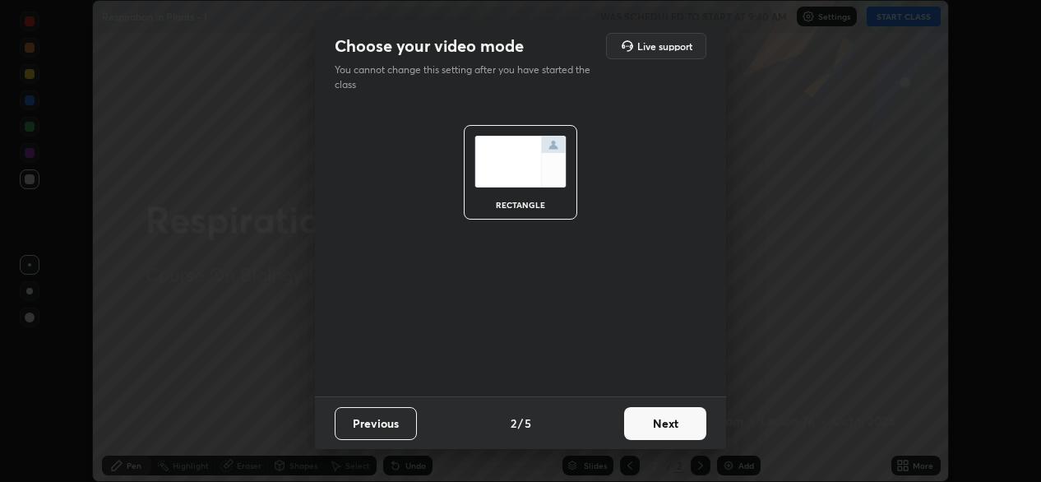
click at [638, 427] on button "Next" at bounding box center [665, 423] width 82 height 33
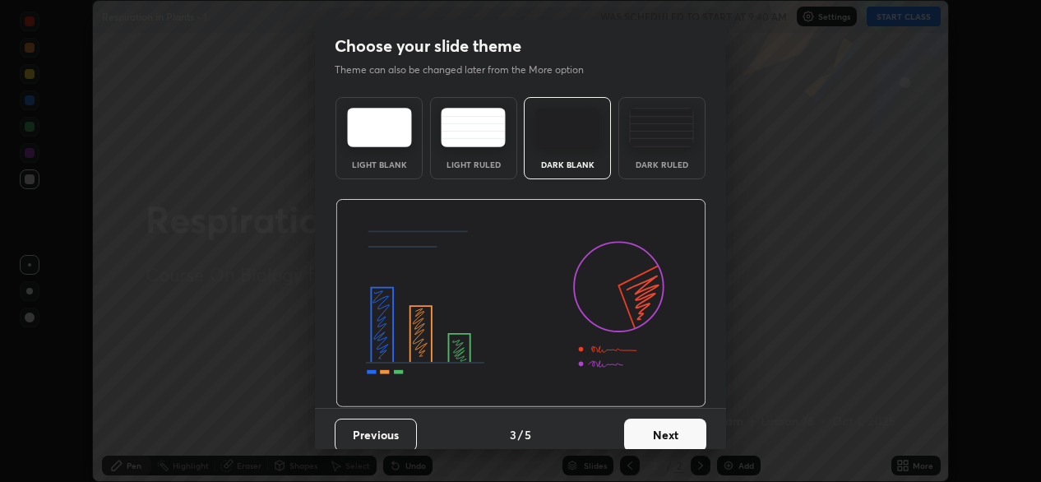
click at [641, 426] on button "Next" at bounding box center [665, 434] width 82 height 33
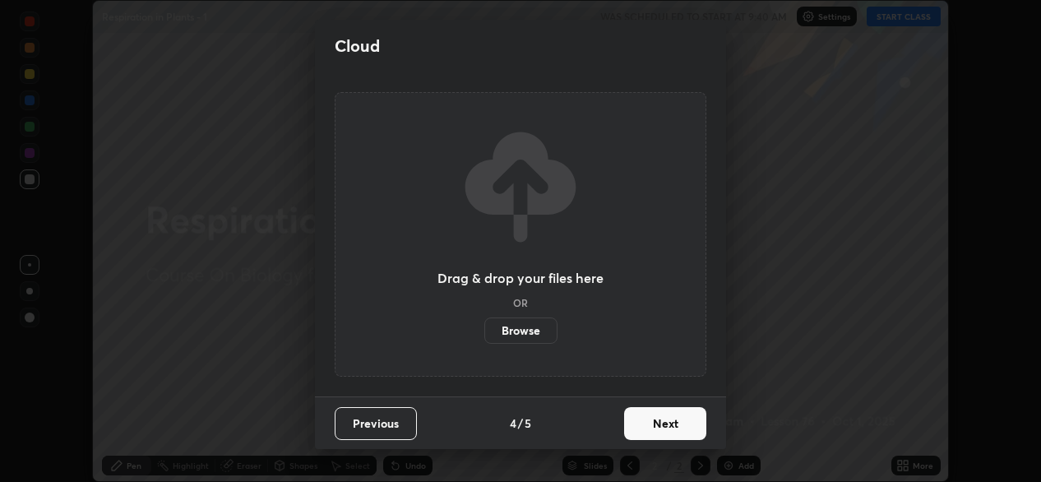
click at [644, 430] on button "Next" at bounding box center [665, 423] width 82 height 33
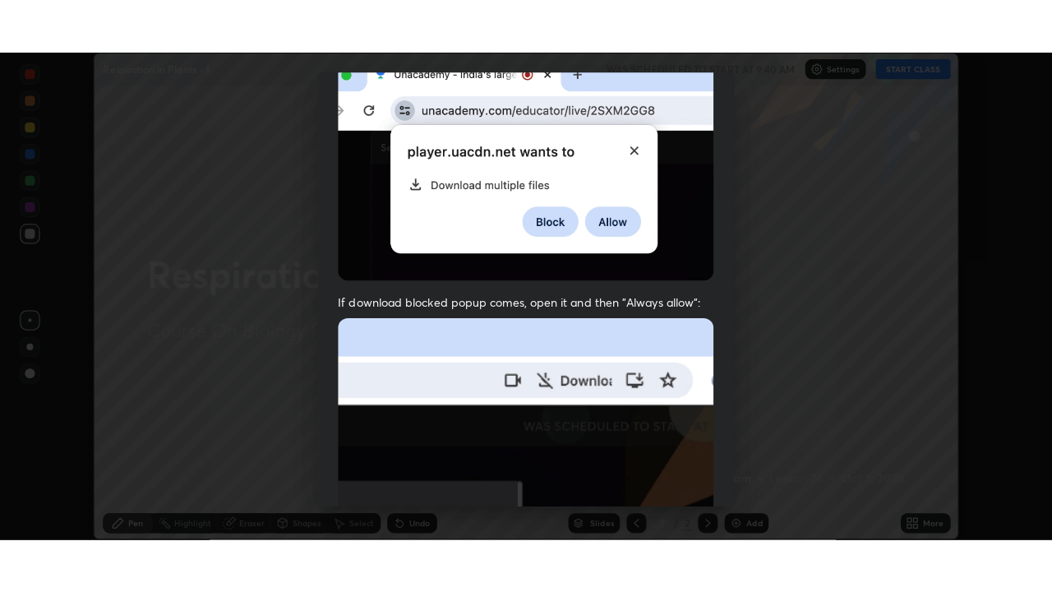
scroll to position [393, 0]
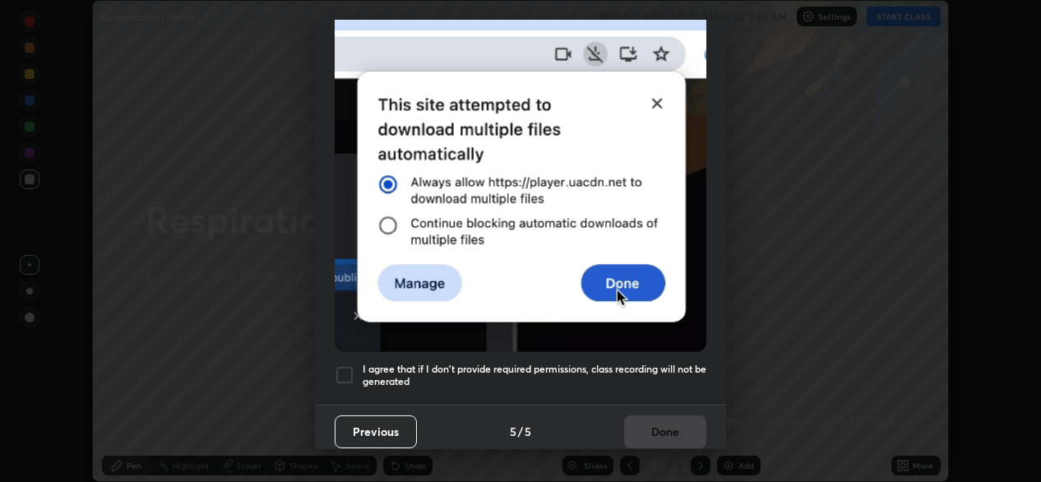
click at [346, 368] on div at bounding box center [345, 375] width 20 height 20
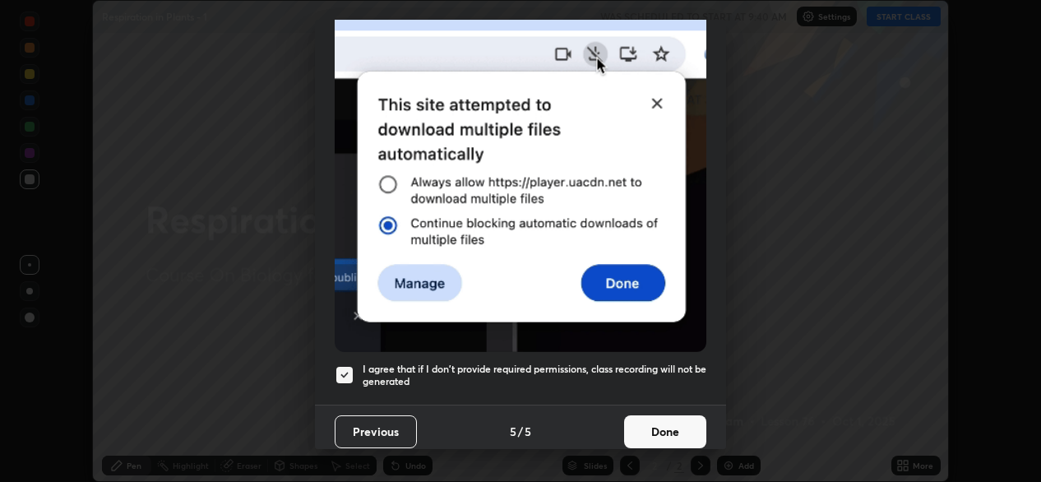
click at [640, 421] on button "Done" at bounding box center [665, 431] width 82 height 33
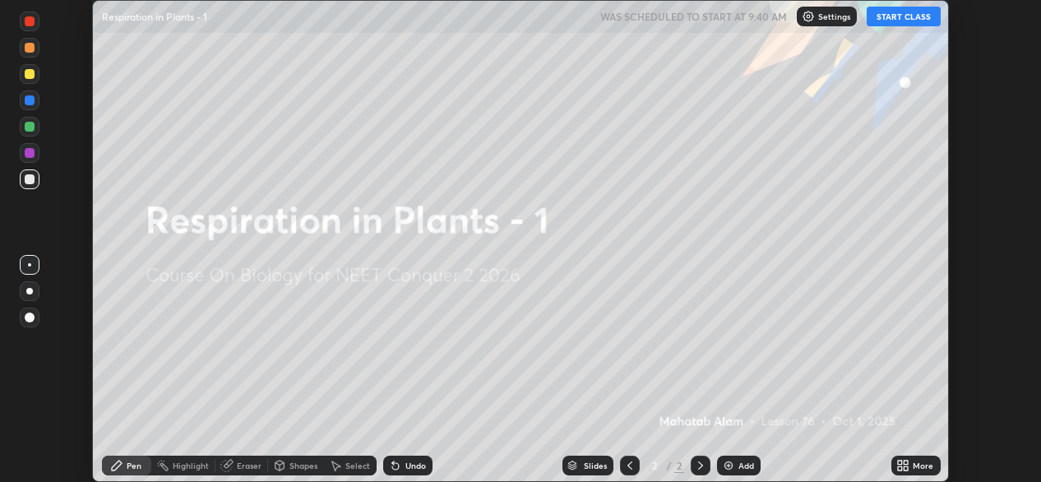
click at [916, 470] on div "More" at bounding box center [915, 465] width 49 height 20
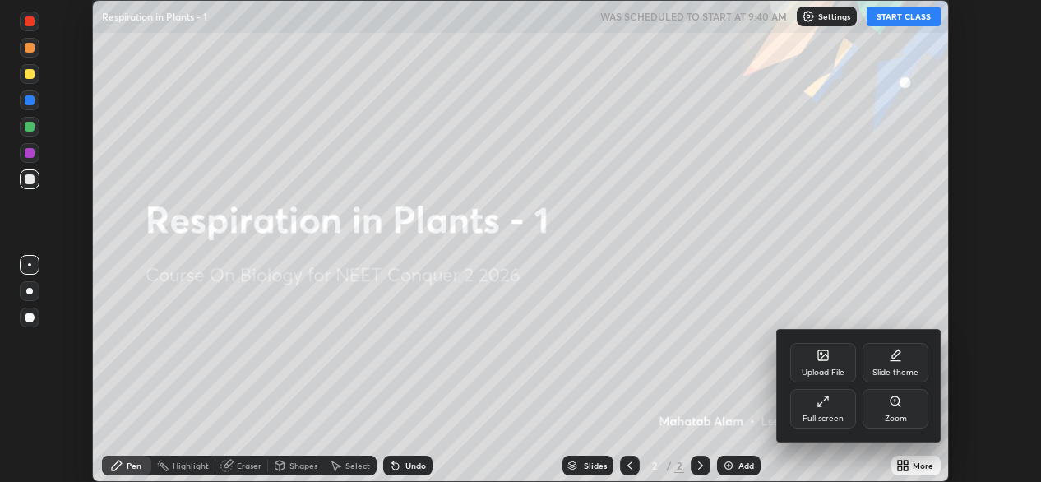
click at [824, 403] on icon at bounding box center [822, 401] width 13 height 13
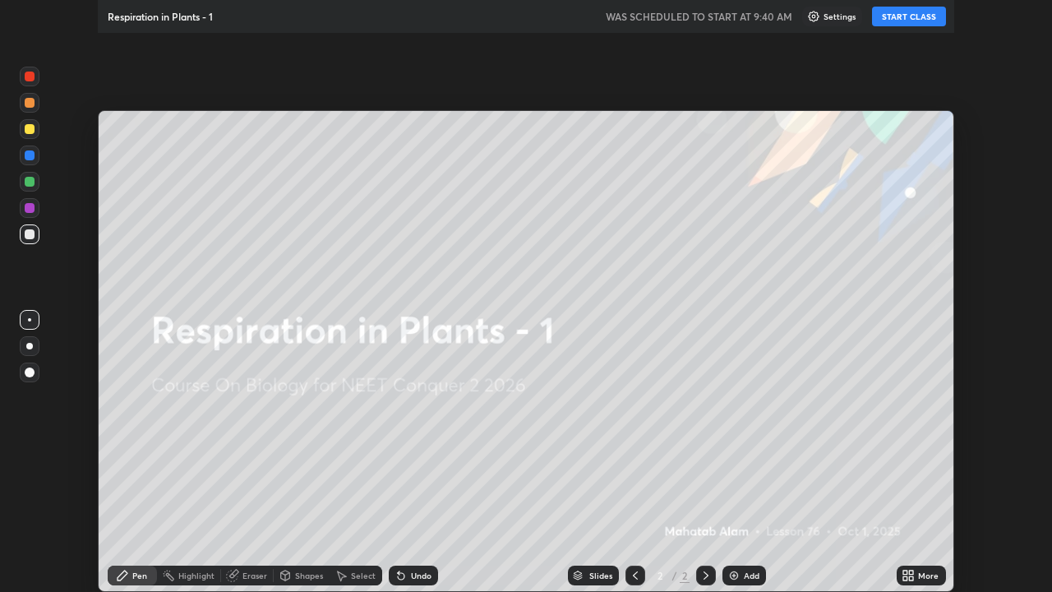
scroll to position [592, 1052]
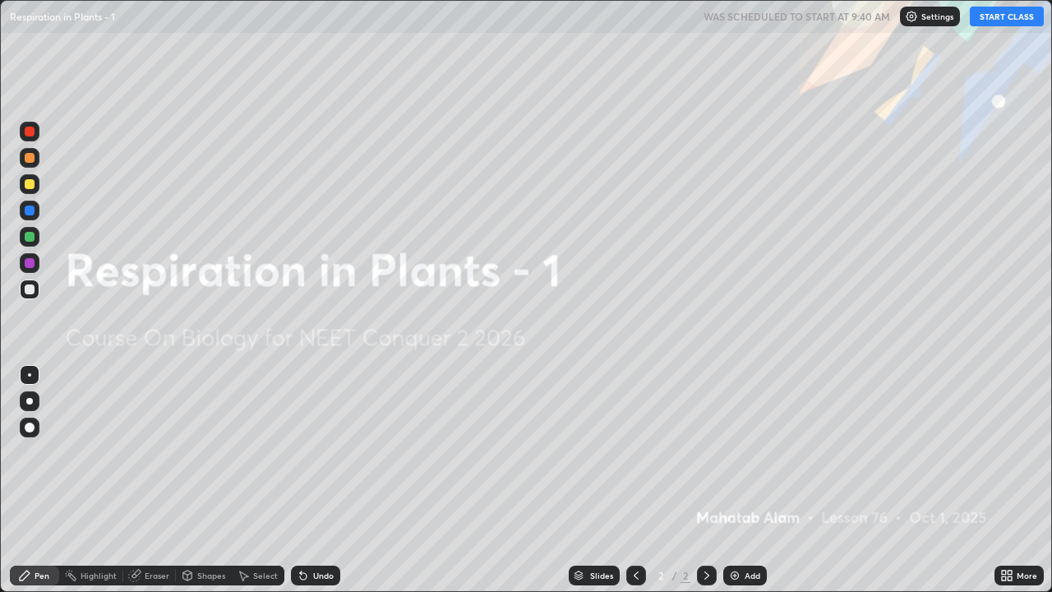
click at [753, 481] on div "Add" at bounding box center [745, 576] width 44 height 20
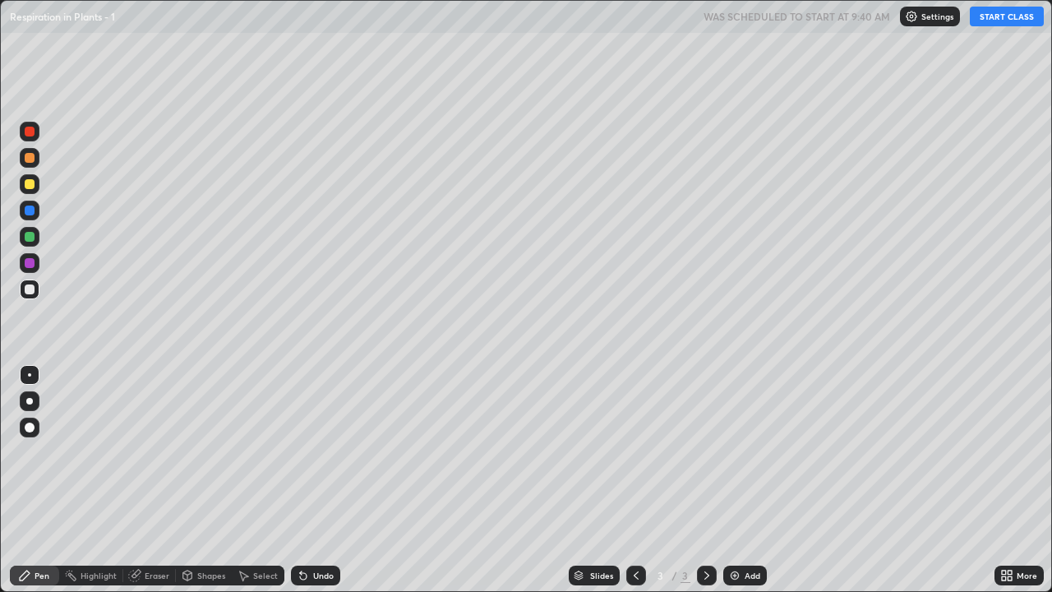
click at [31, 403] on div at bounding box center [29, 401] width 7 height 7
click at [29, 401] on div at bounding box center [29, 401] width 7 height 7
click at [635, 481] on icon at bounding box center [636, 575] width 13 height 13
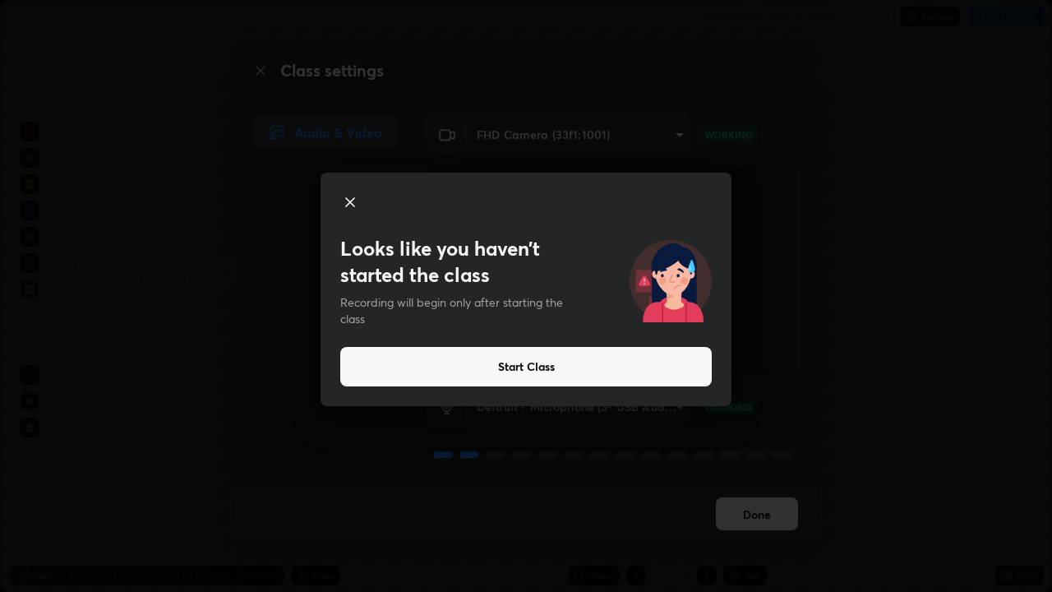
click at [350, 204] on icon at bounding box center [350, 202] width 20 height 20
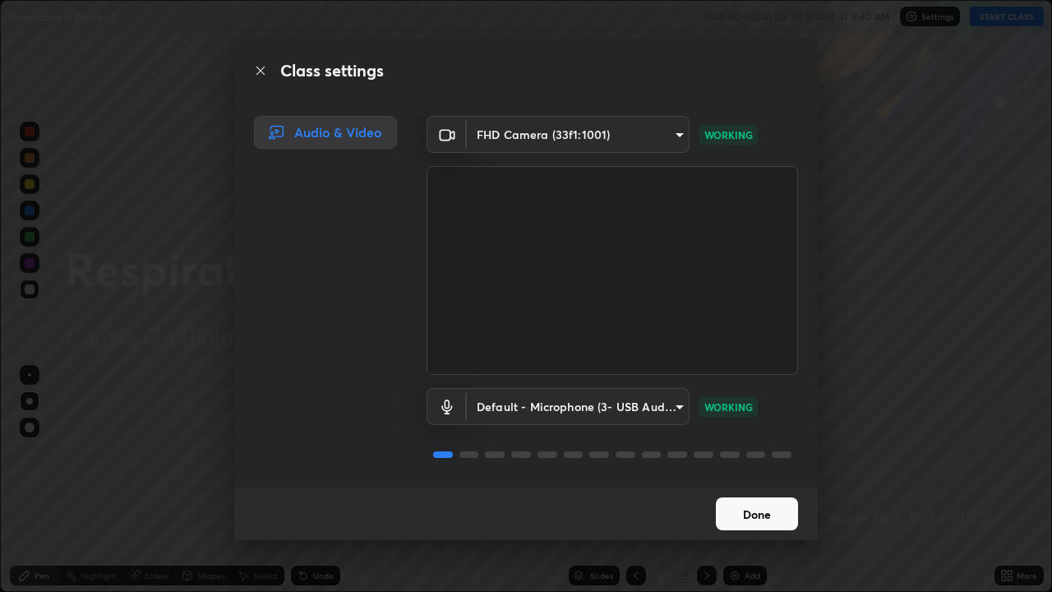
click at [774, 481] on button "Done" at bounding box center [757, 513] width 82 height 33
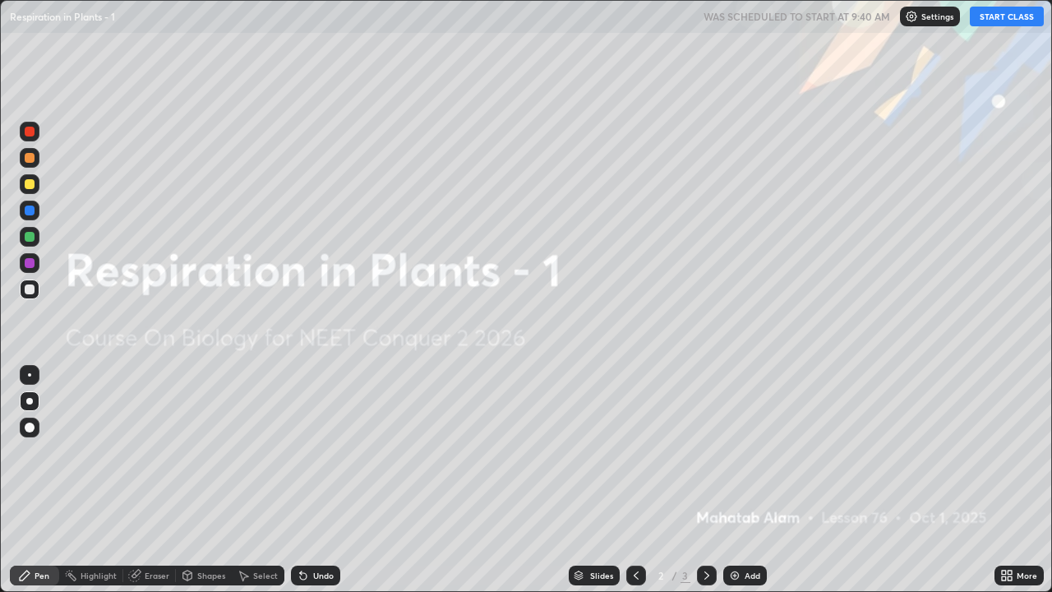
click at [1004, 25] on button "START CLASS" at bounding box center [1007, 17] width 74 height 20
click at [1000, 20] on button "START CLASS" at bounding box center [1007, 17] width 74 height 20
click at [1004, 18] on button "START CLASS" at bounding box center [1007, 17] width 74 height 20
click at [995, 19] on img "button" at bounding box center [989, 16] width 13 height 13
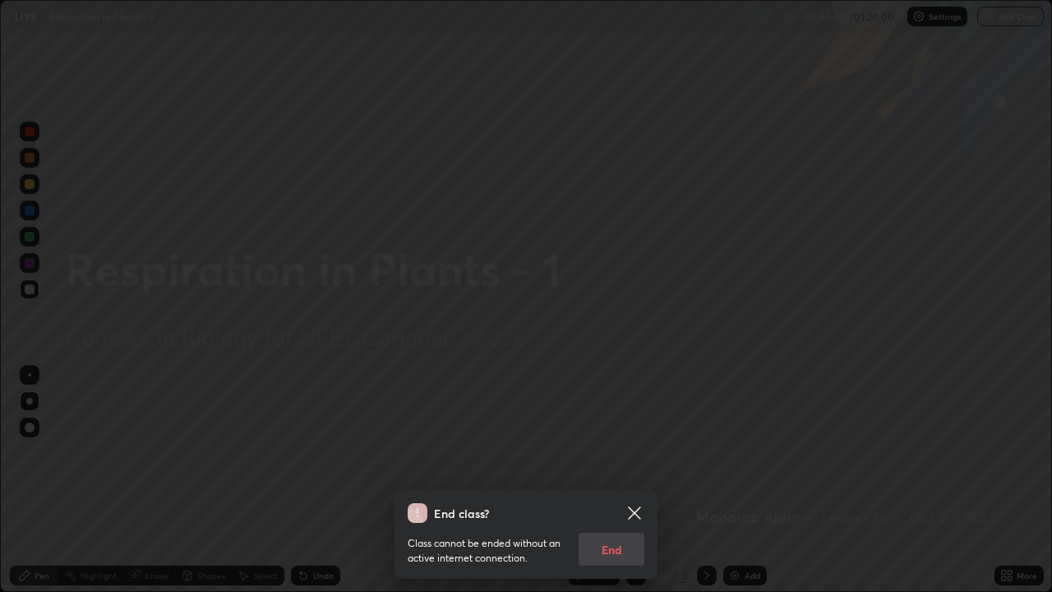
click at [771, 192] on div "End class? Class cannot be ended without an active internet connection. End" at bounding box center [526, 296] width 1052 height 592
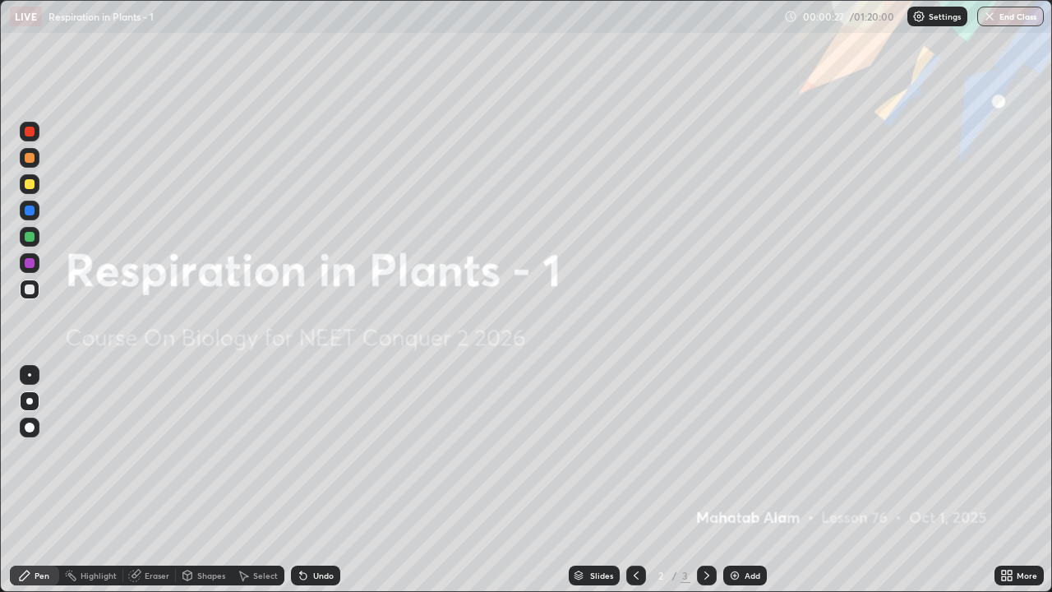
click at [33, 182] on div at bounding box center [30, 184] width 10 height 10
click at [30, 158] on div at bounding box center [30, 158] width 10 height 10
click at [158, 481] on div "Eraser" at bounding box center [157, 575] width 25 height 8
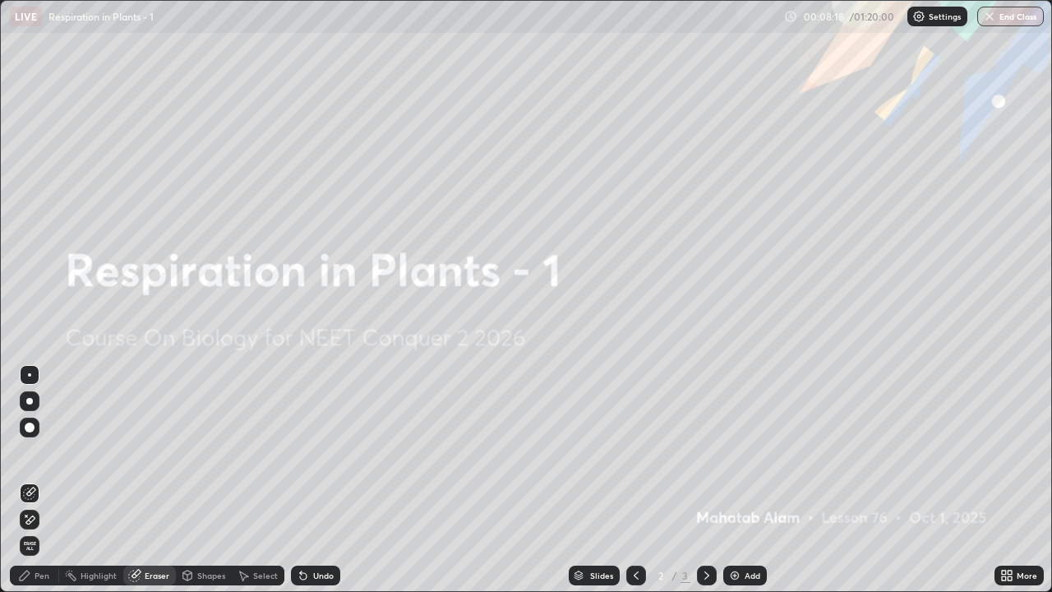
click at [706, 481] on icon at bounding box center [706, 575] width 13 height 13
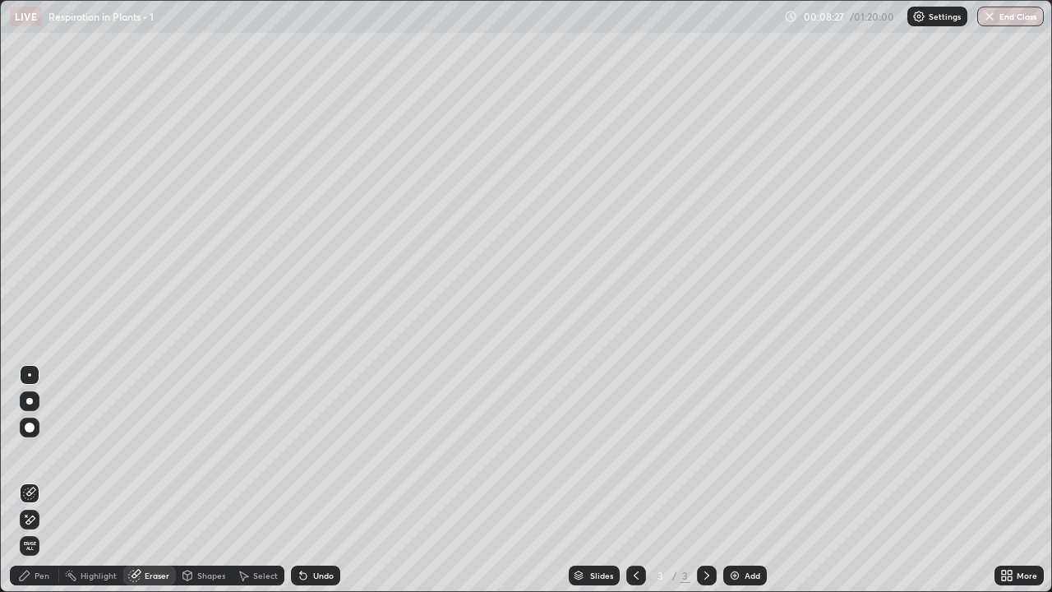
click at [150, 481] on div "Eraser" at bounding box center [157, 575] width 25 height 8
click at [38, 481] on div "Pen" at bounding box center [42, 575] width 15 height 8
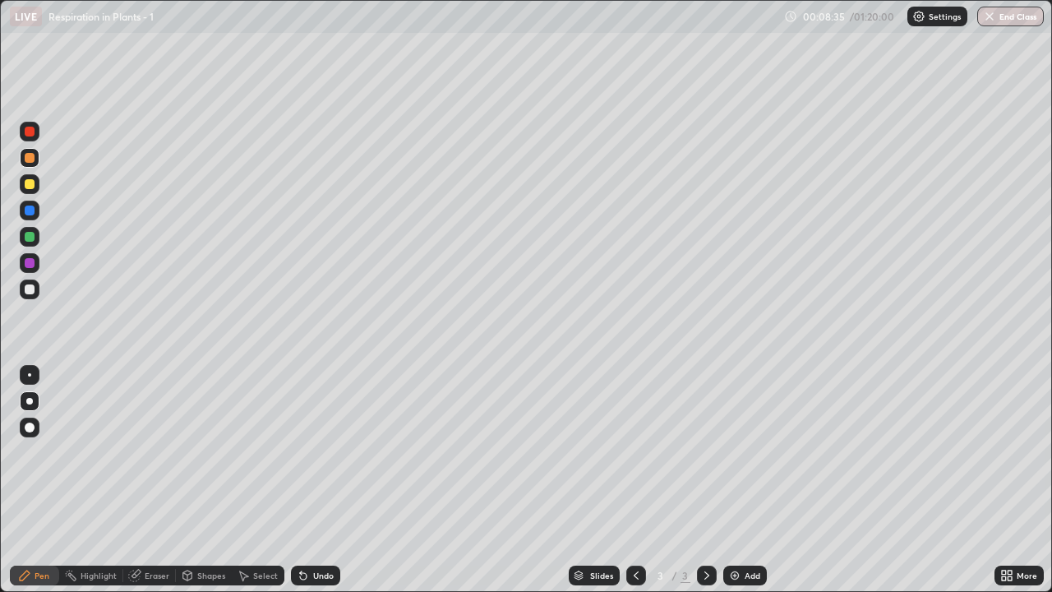
click at [32, 402] on div at bounding box center [29, 401] width 7 height 7
click at [31, 293] on div at bounding box center [30, 289] width 10 height 10
click at [28, 133] on div at bounding box center [30, 132] width 10 height 10
click at [33, 185] on div at bounding box center [30, 184] width 10 height 10
click at [30, 375] on div at bounding box center [29, 374] width 3 height 3
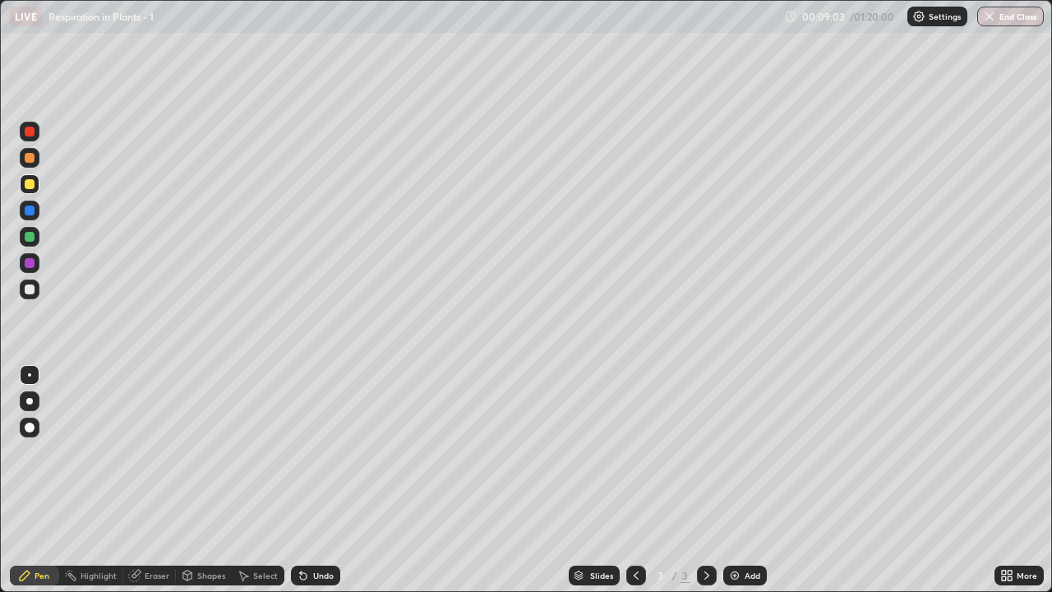
click at [35, 158] on div at bounding box center [30, 158] width 20 height 20
click at [161, 481] on div "Eraser" at bounding box center [157, 575] width 25 height 8
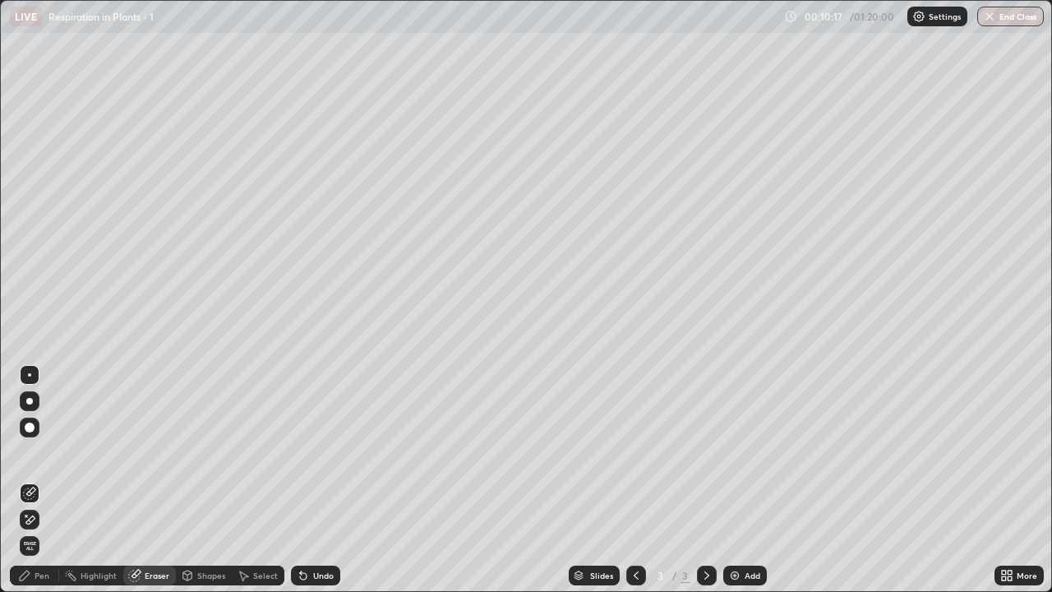
click at [34, 481] on div "Pen" at bounding box center [34, 576] width 49 height 20
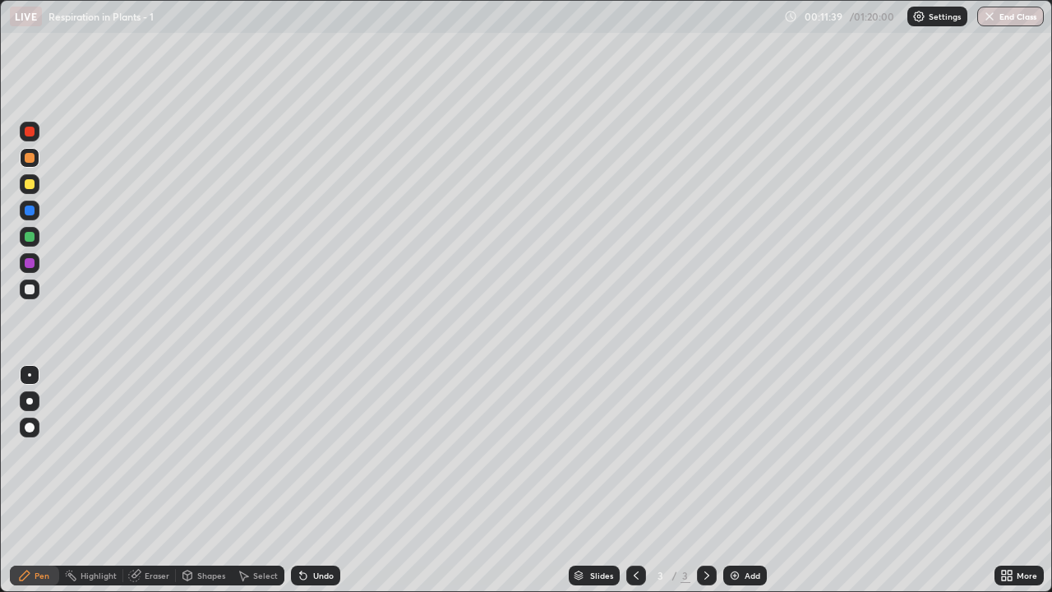
click at [159, 481] on div "Eraser" at bounding box center [157, 575] width 25 height 8
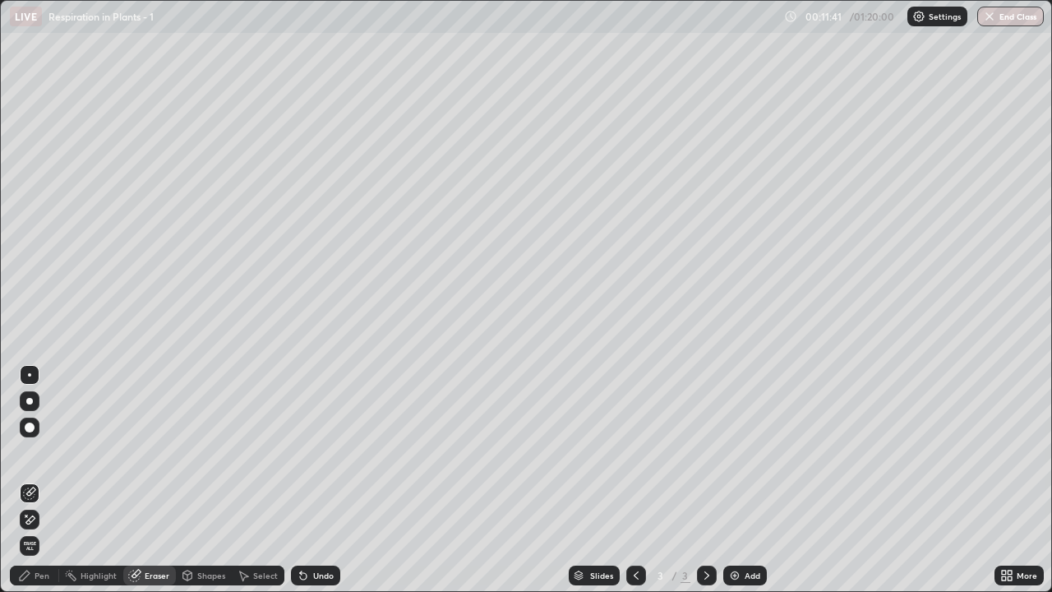
click at [41, 481] on div "Pen" at bounding box center [34, 576] width 49 height 20
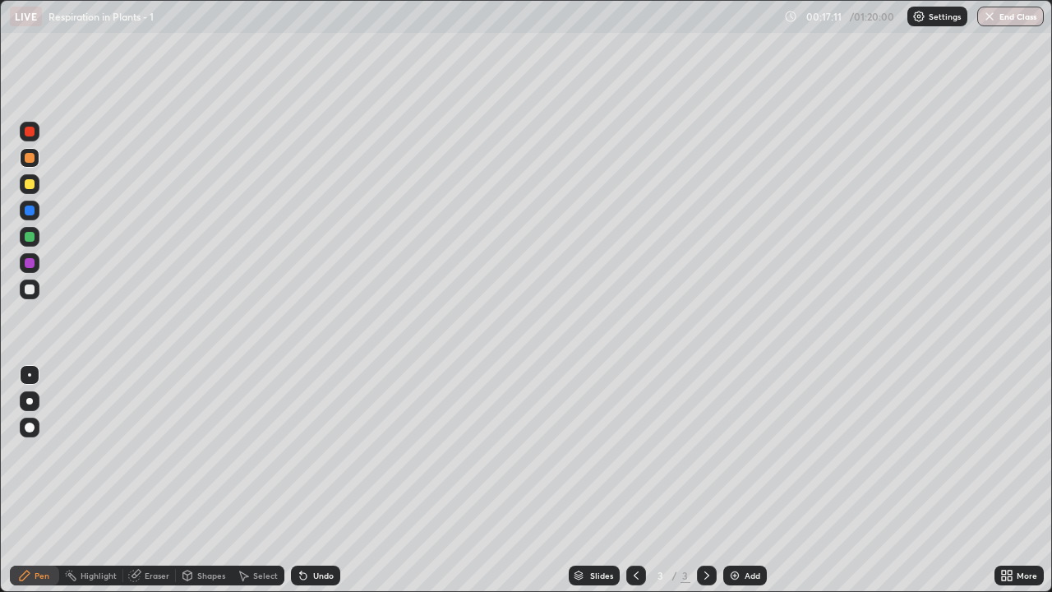
click at [148, 481] on div "Eraser" at bounding box center [149, 576] width 53 height 20
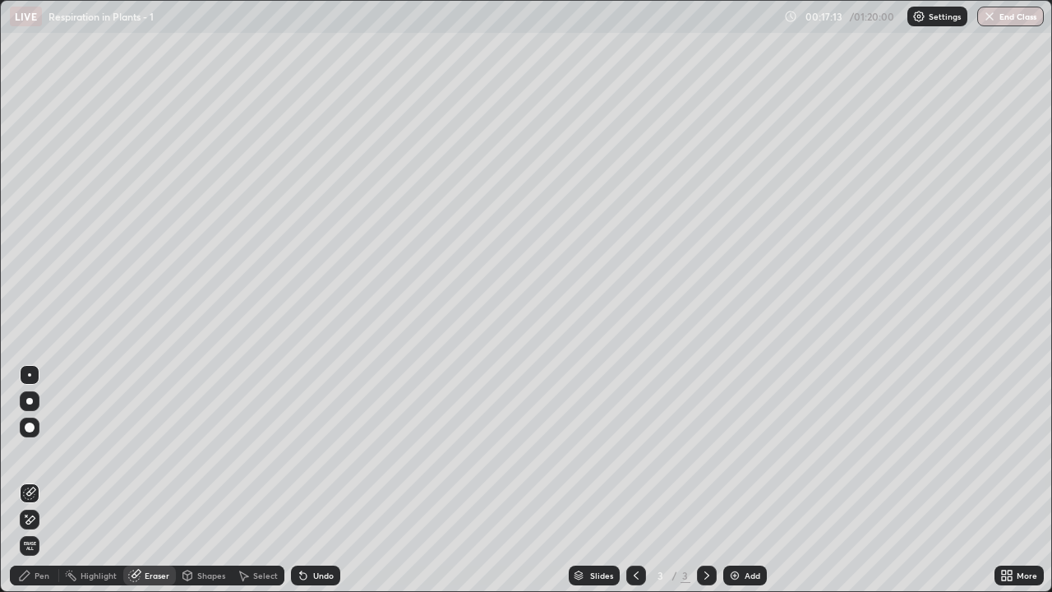
click at [43, 481] on div "Pen" at bounding box center [34, 576] width 49 height 20
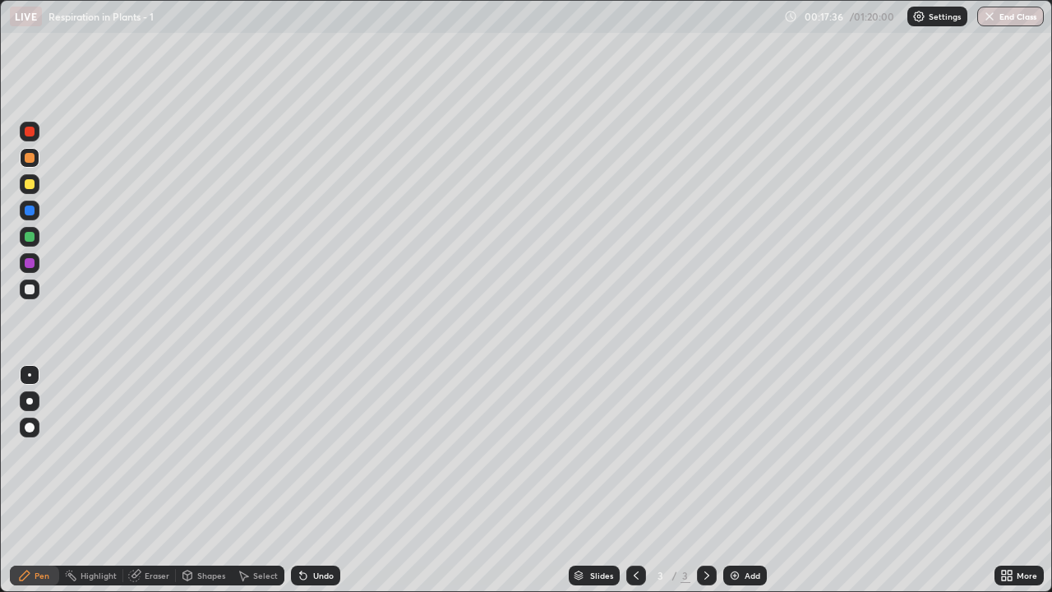
click at [30, 266] on div at bounding box center [30, 263] width 10 height 10
click at [160, 481] on div "Eraser" at bounding box center [157, 575] width 25 height 8
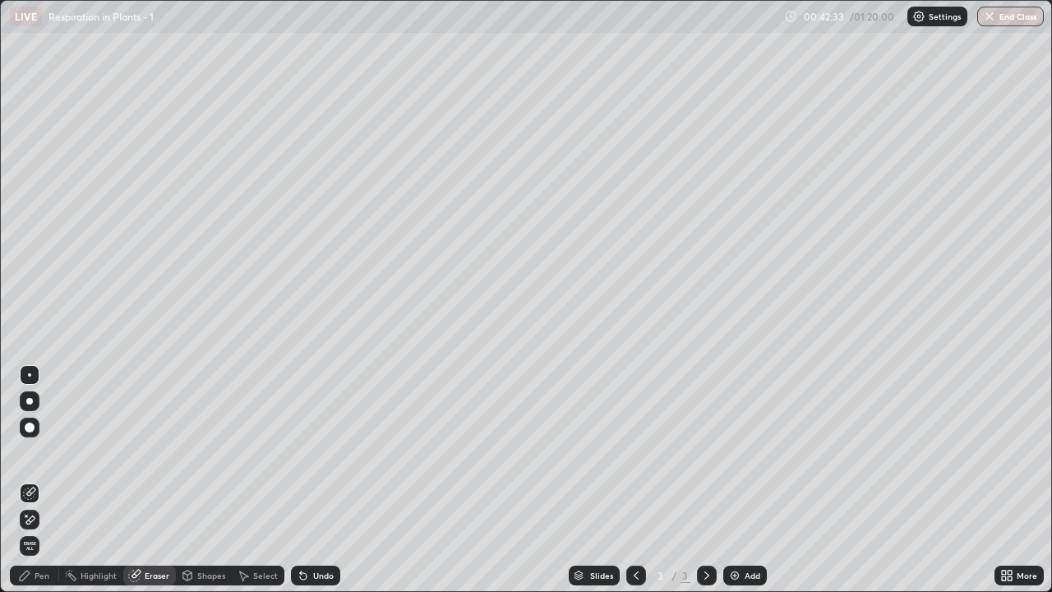
click at [48, 481] on div "Pen" at bounding box center [42, 575] width 15 height 8
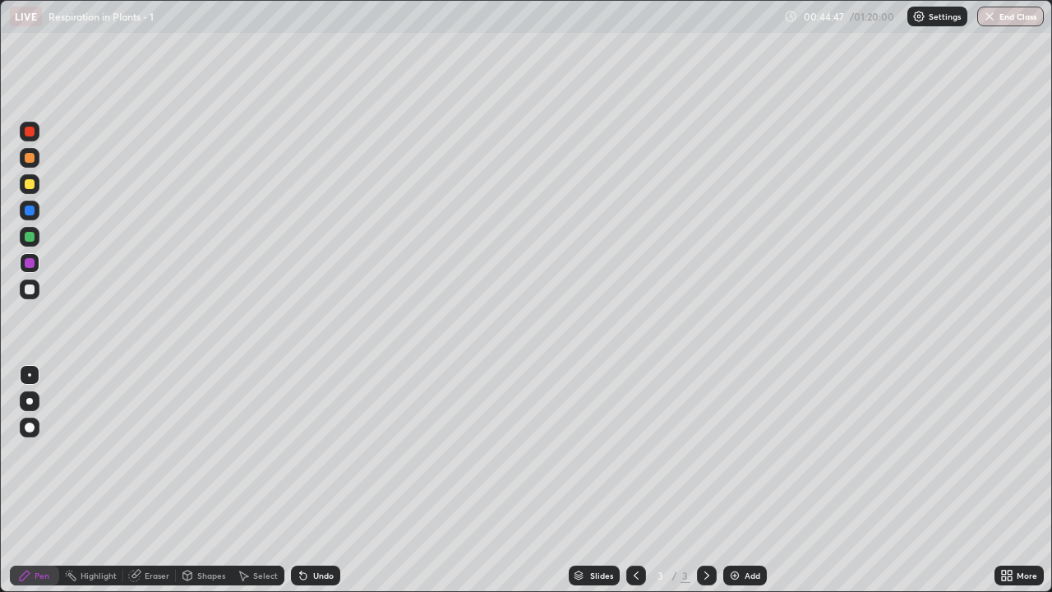
click at [155, 481] on div "Eraser" at bounding box center [149, 576] width 53 height 20
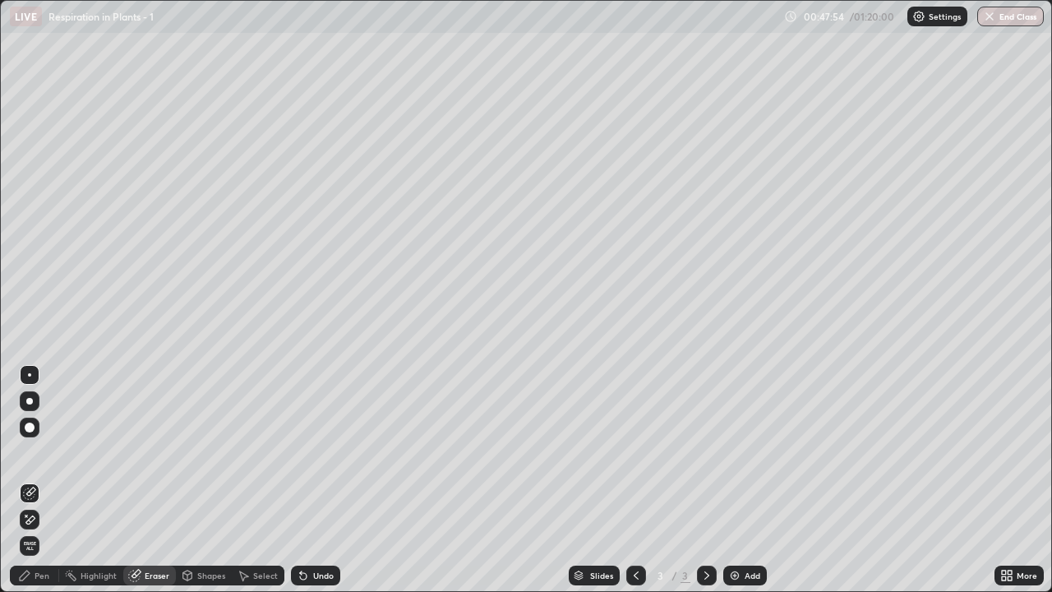
click at [156, 481] on div "Eraser" at bounding box center [157, 575] width 25 height 8
click at [39, 481] on div "Pen" at bounding box center [42, 575] width 15 height 8
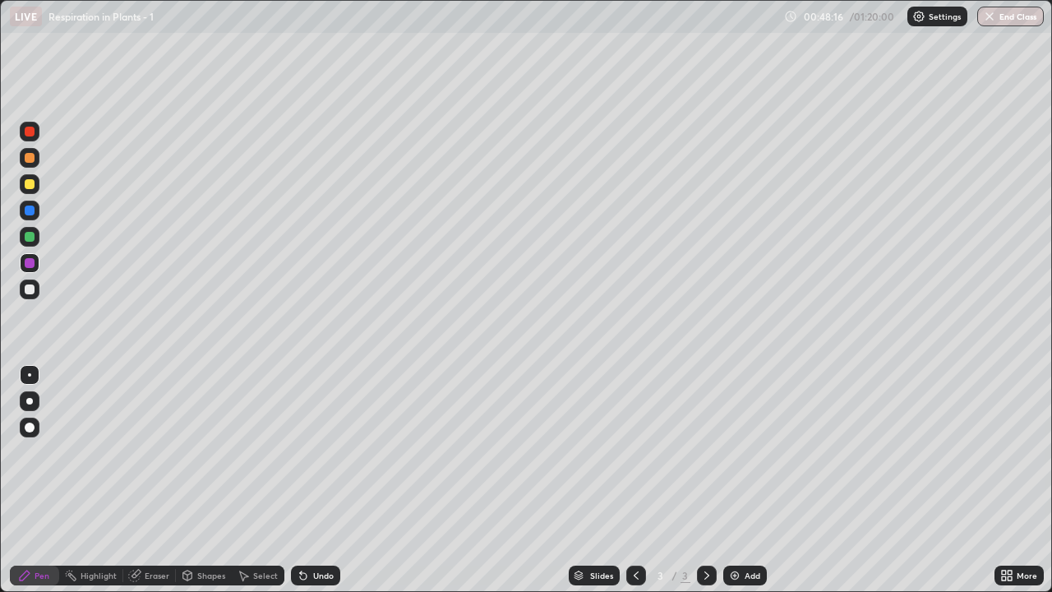
click at [729, 481] on img at bounding box center [734, 575] width 13 height 13
click at [35, 138] on div at bounding box center [30, 132] width 20 height 20
click at [31, 399] on div at bounding box center [29, 401] width 7 height 7
click at [25, 161] on div at bounding box center [30, 158] width 10 height 10
click at [29, 374] on div at bounding box center [29, 374] width 3 height 3
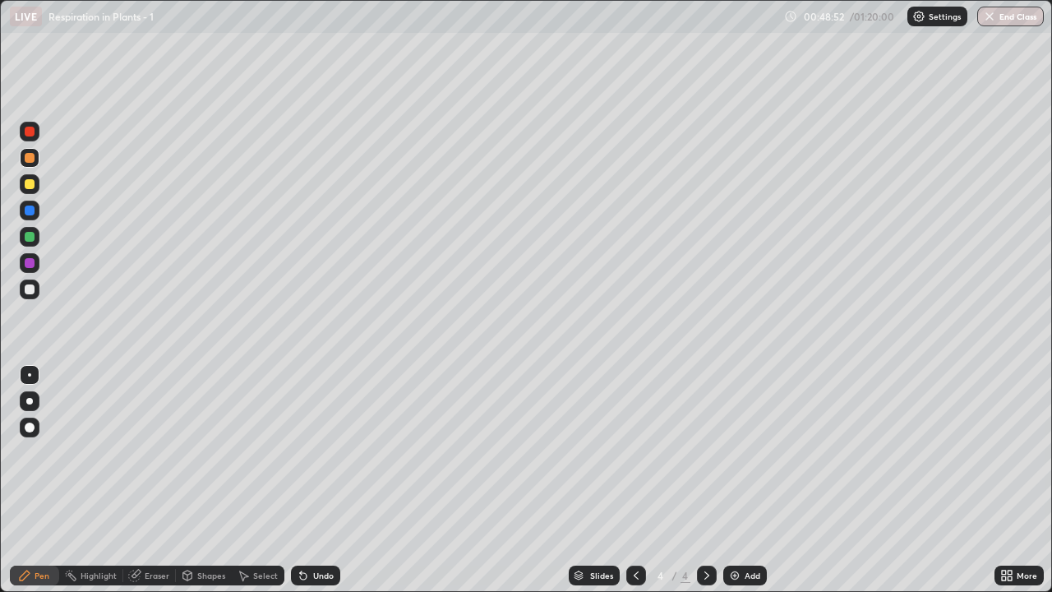
click at [30, 239] on div at bounding box center [30, 237] width 10 height 10
click at [31, 159] on div at bounding box center [30, 158] width 10 height 10
click at [31, 402] on div at bounding box center [29, 401] width 7 height 7
click at [30, 158] on div at bounding box center [30, 158] width 10 height 10
click at [633, 481] on icon at bounding box center [636, 575] width 13 height 13
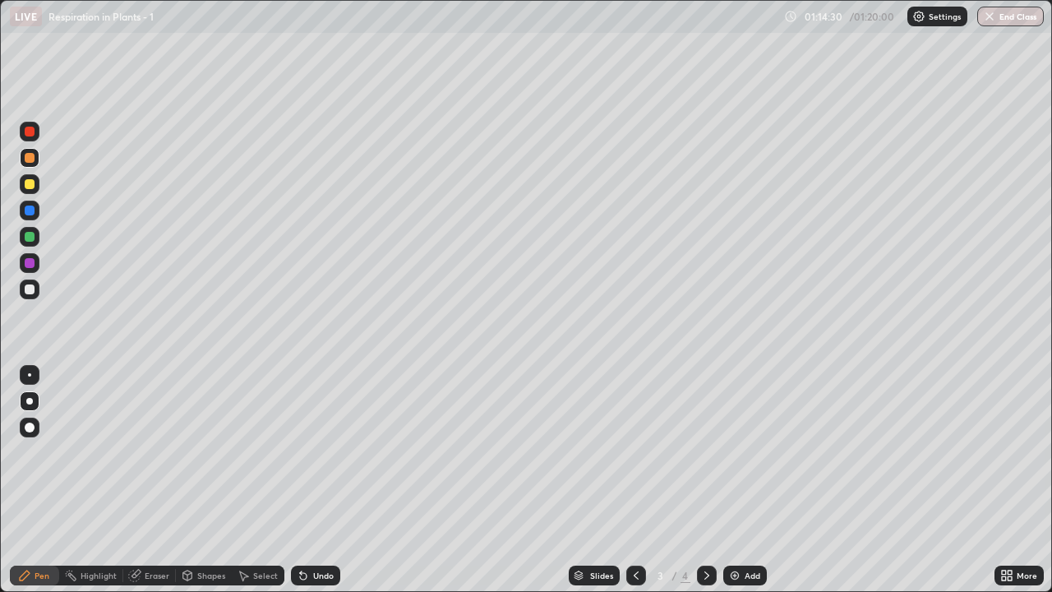
click at [1005, 21] on button "End Class" at bounding box center [1010, 17] width 67 height 20
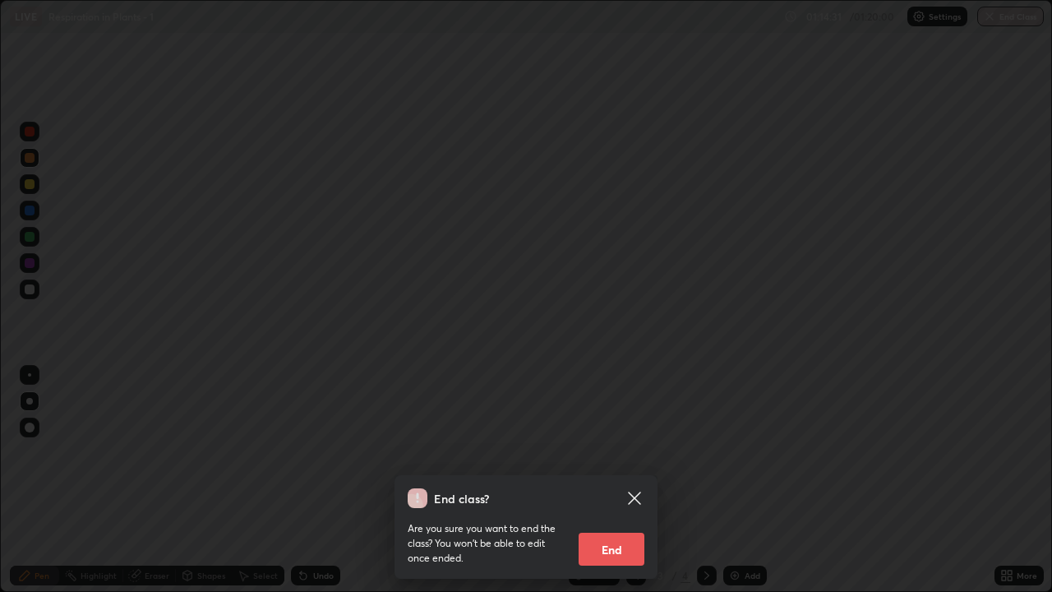
click at [625, 481] on button "End" at bounding box center [612, 549] width 66 height 33
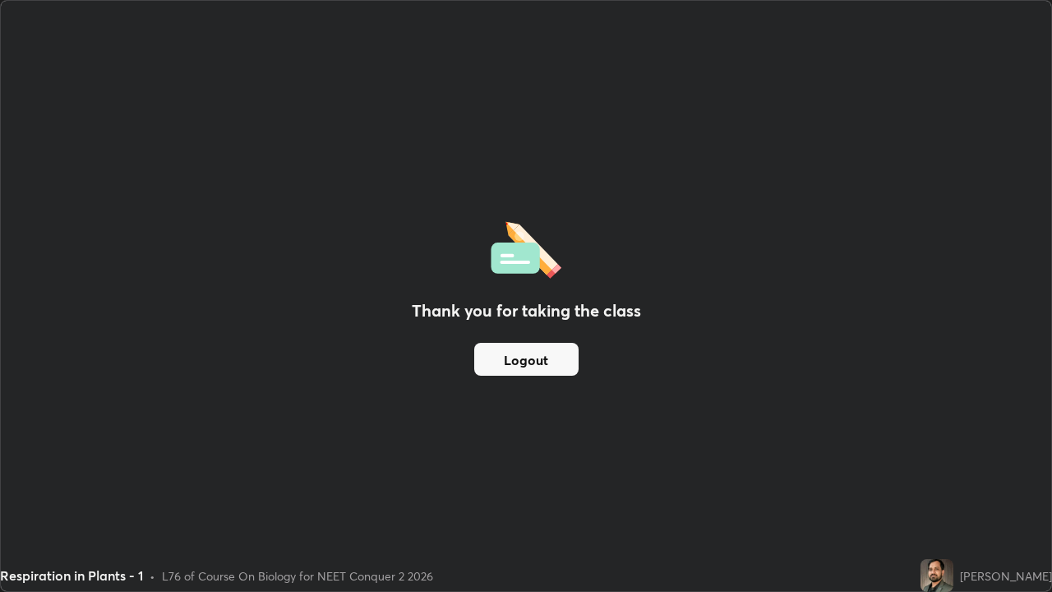
click at [551, 363] on button "Logout" at bounding box center [526, 359] width 104 height 33
